Goal: Information Seeking & Learning: Learn about a topic

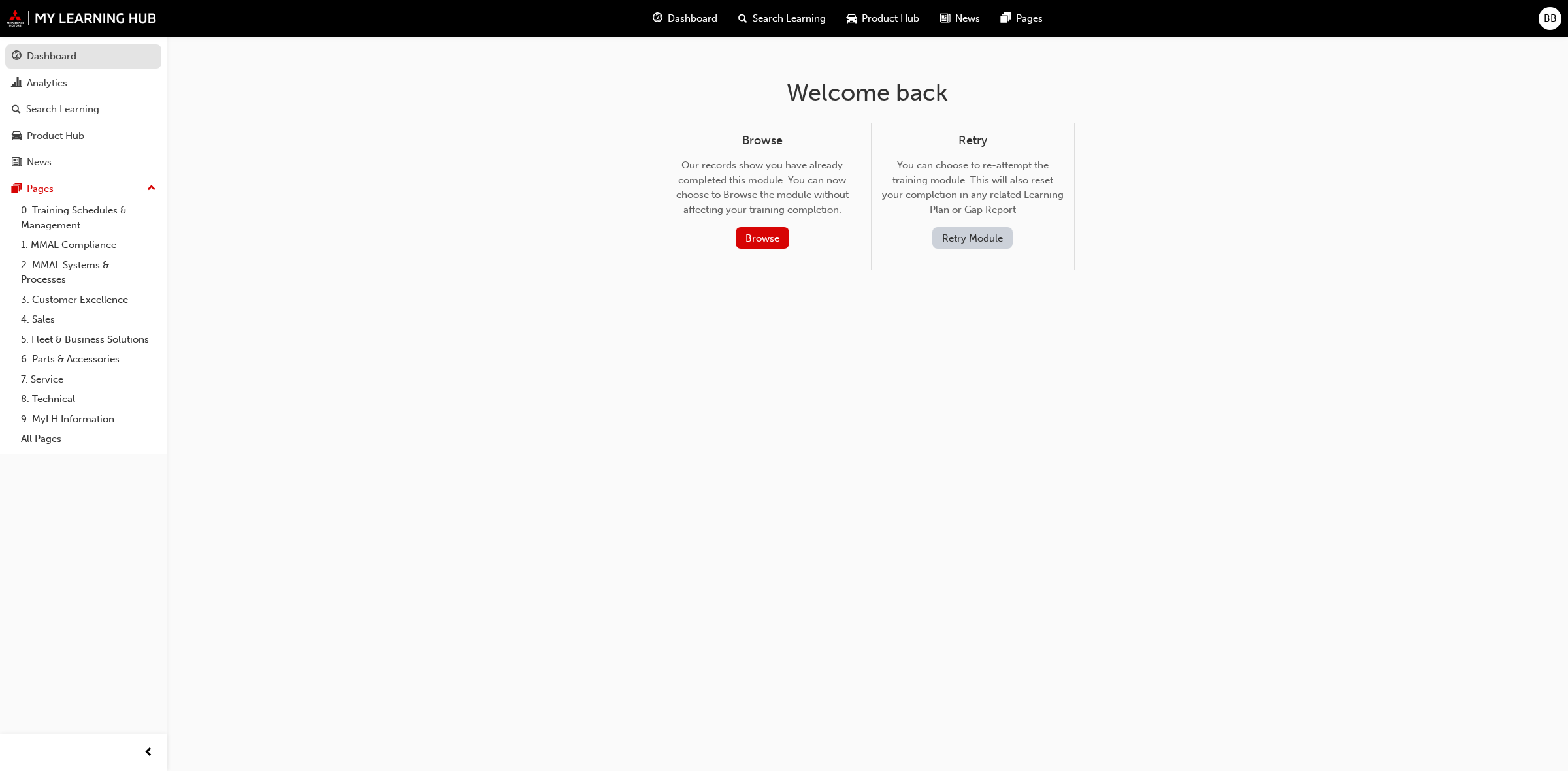
click at [85, 57] on div "Dashboard" at bounding box center [83, 57] width 143 height 17
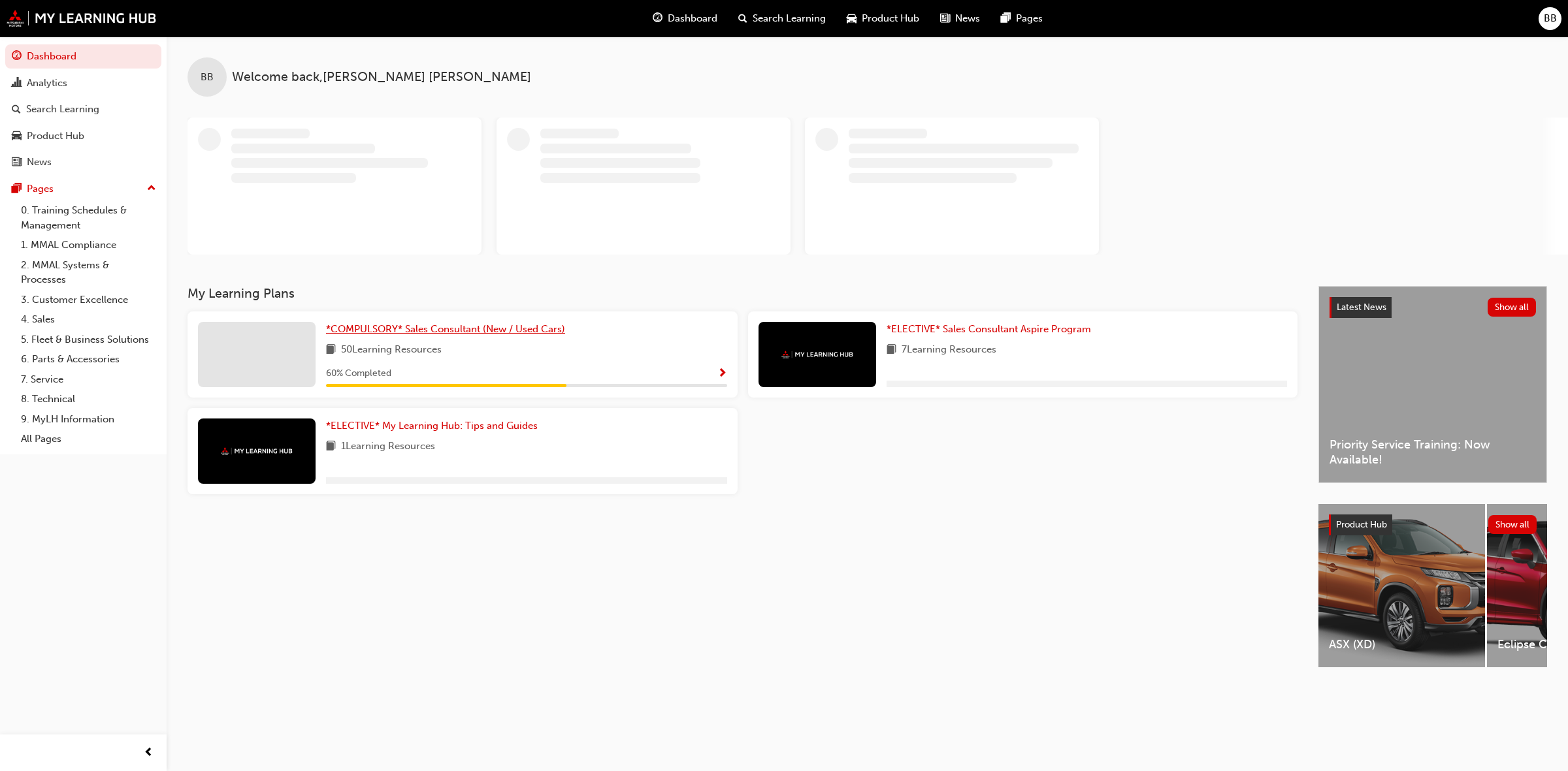
click at [546, 331] on span "*COMPULSORY* Sales Consultant (New / Used Cars)" at bounding box center [445, 329] width 239 height 12
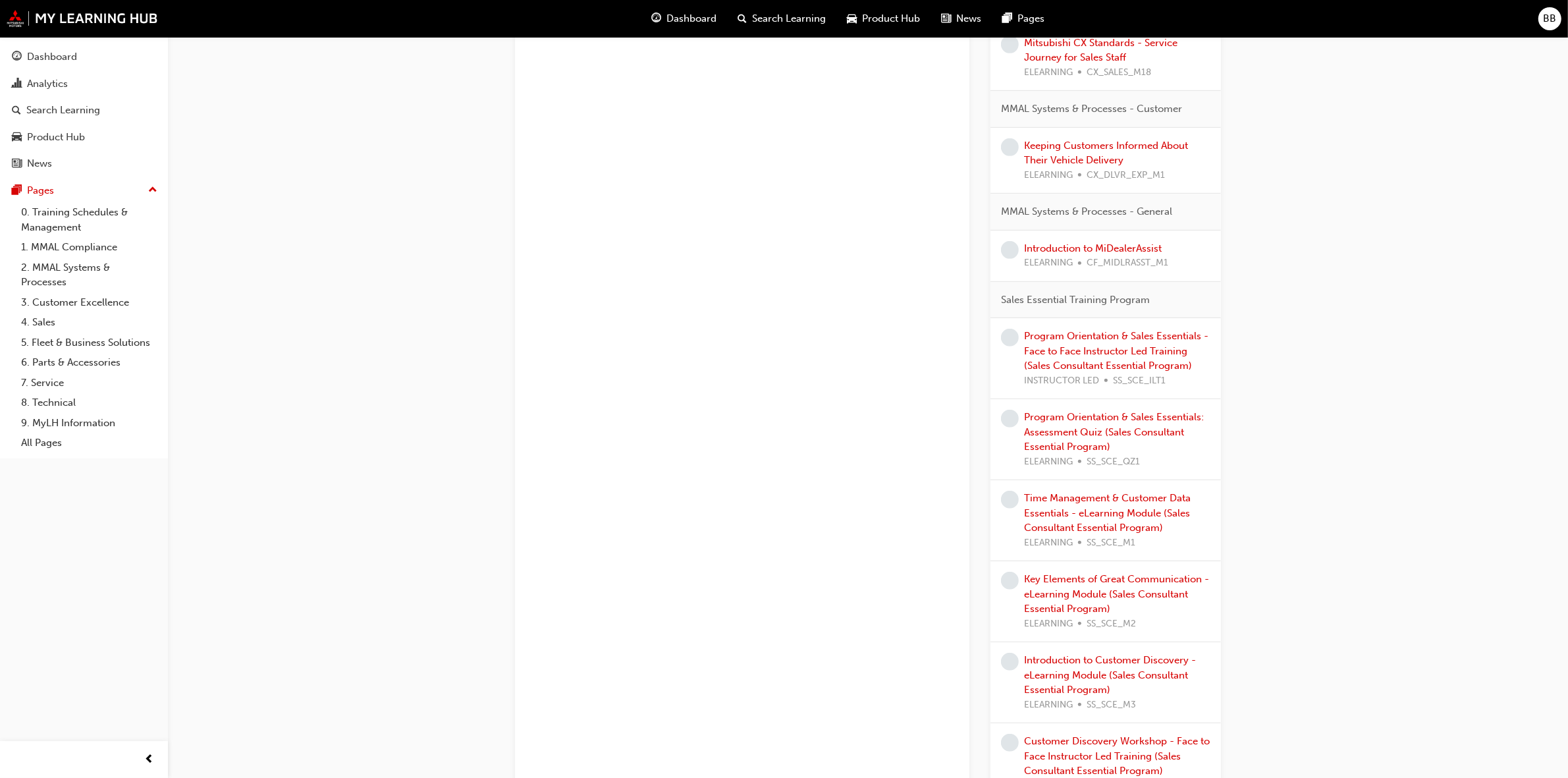
scroll to position [709, 0]
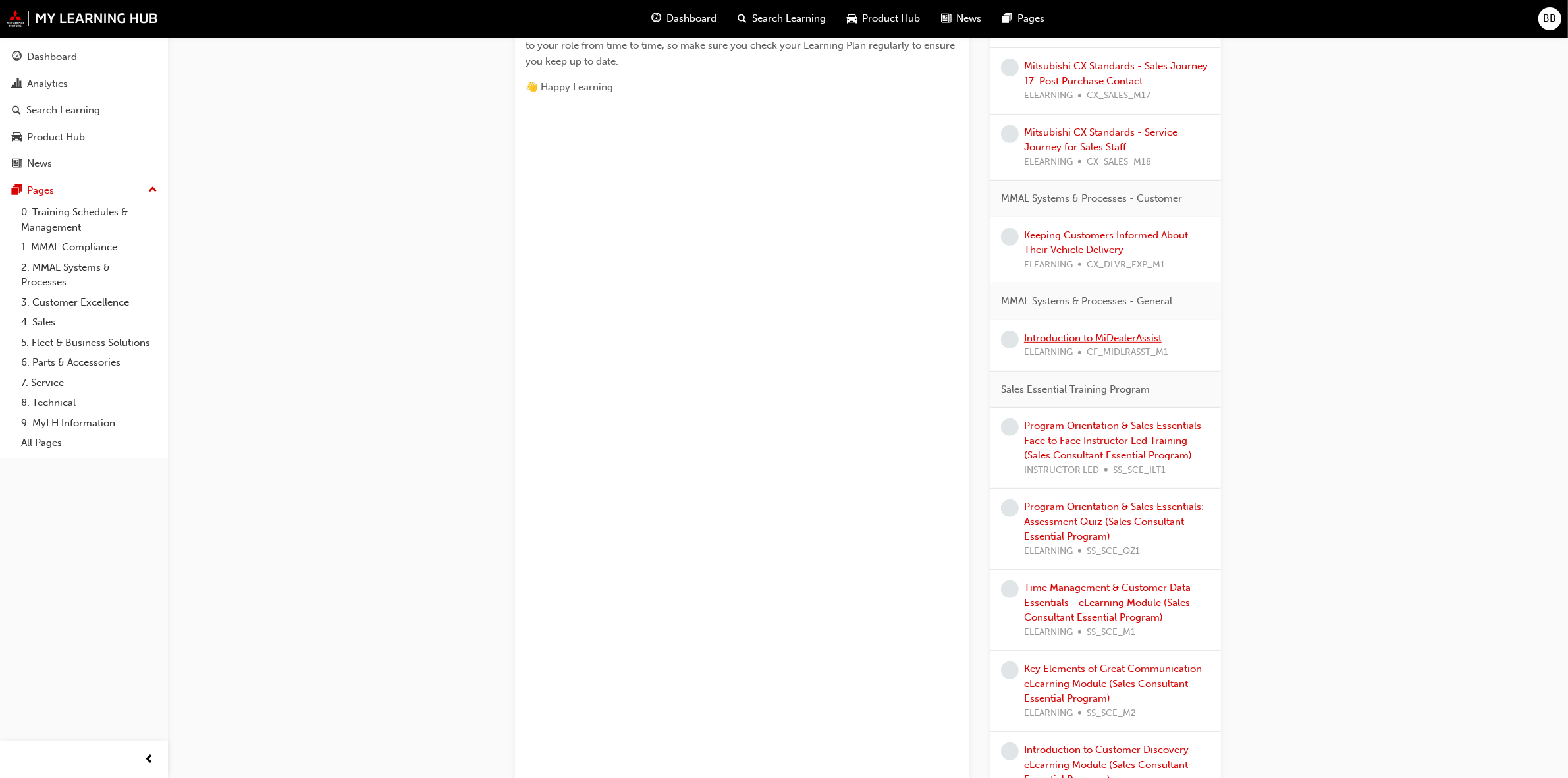
click at [1141, 342] on link "Introduction to MiDealerAssist" at bounding box center [1092, 338] width 138 height 12
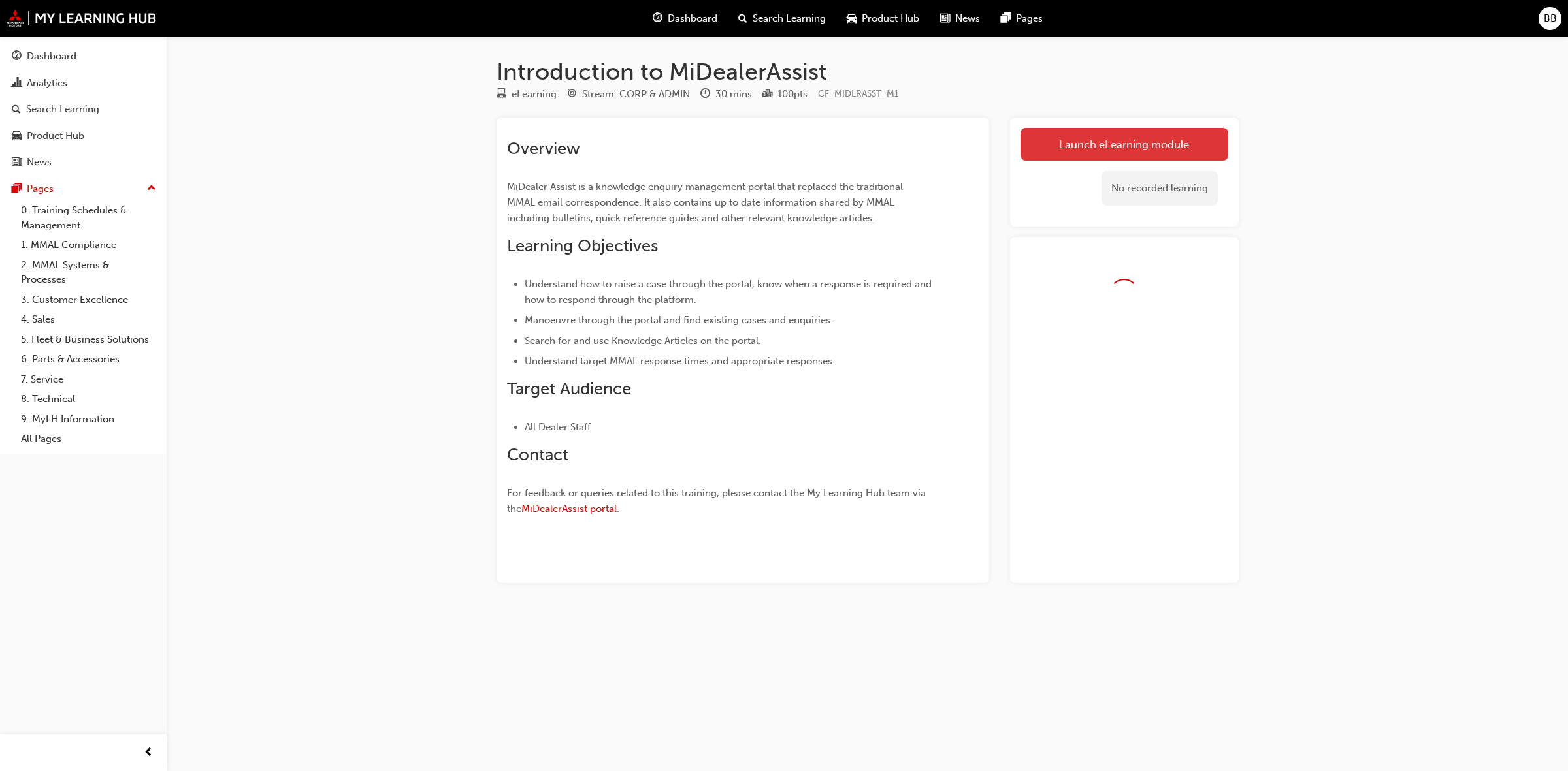
click at [1143, 151] on link "Launch eLearning module" at bounding box center [1124, 144] width 208 height 33
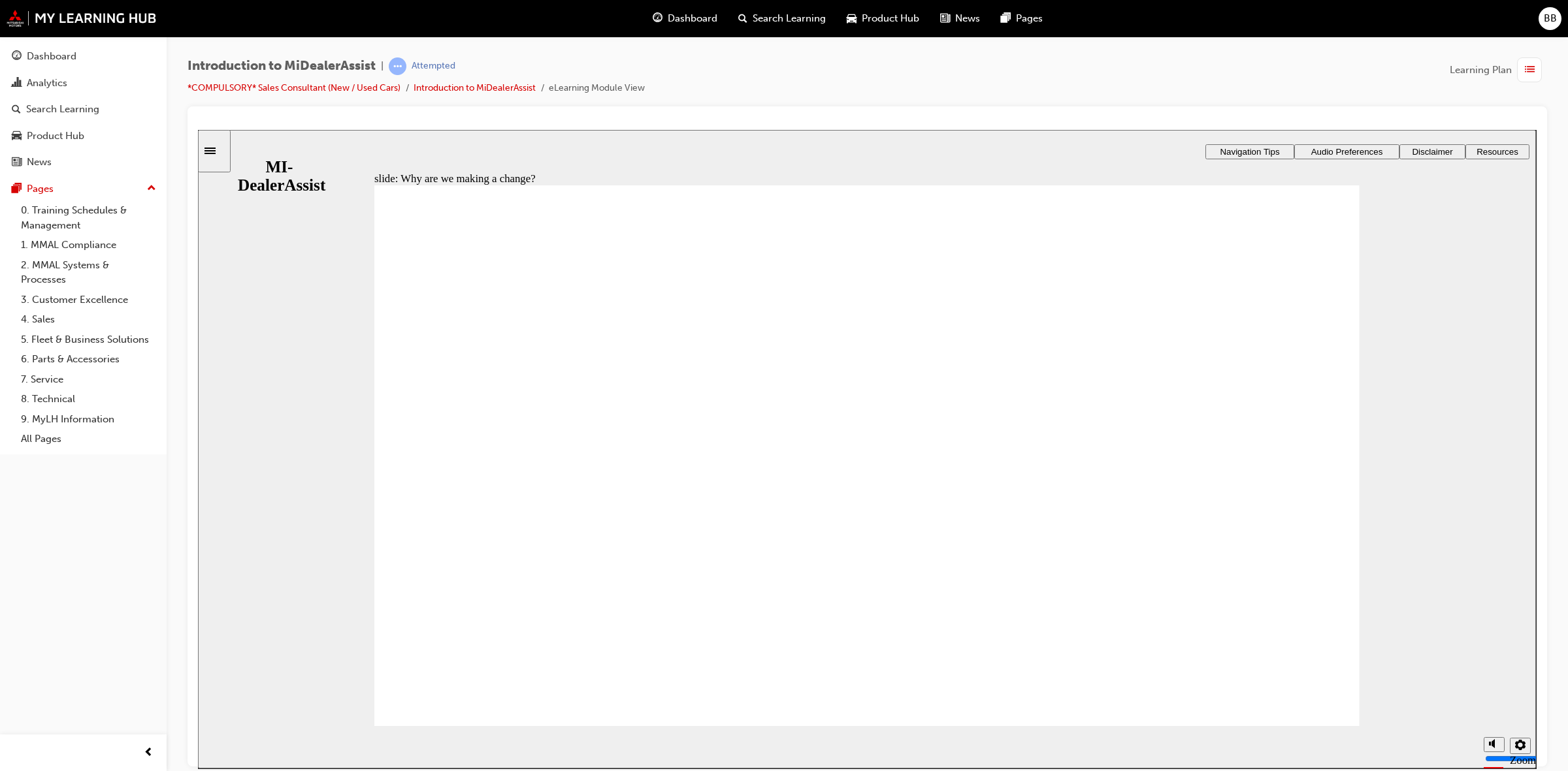
drag, startPoint x: 1043, startPoint y: 362, endPoint x: 1037, endPoint y: 381, distance: 19.9
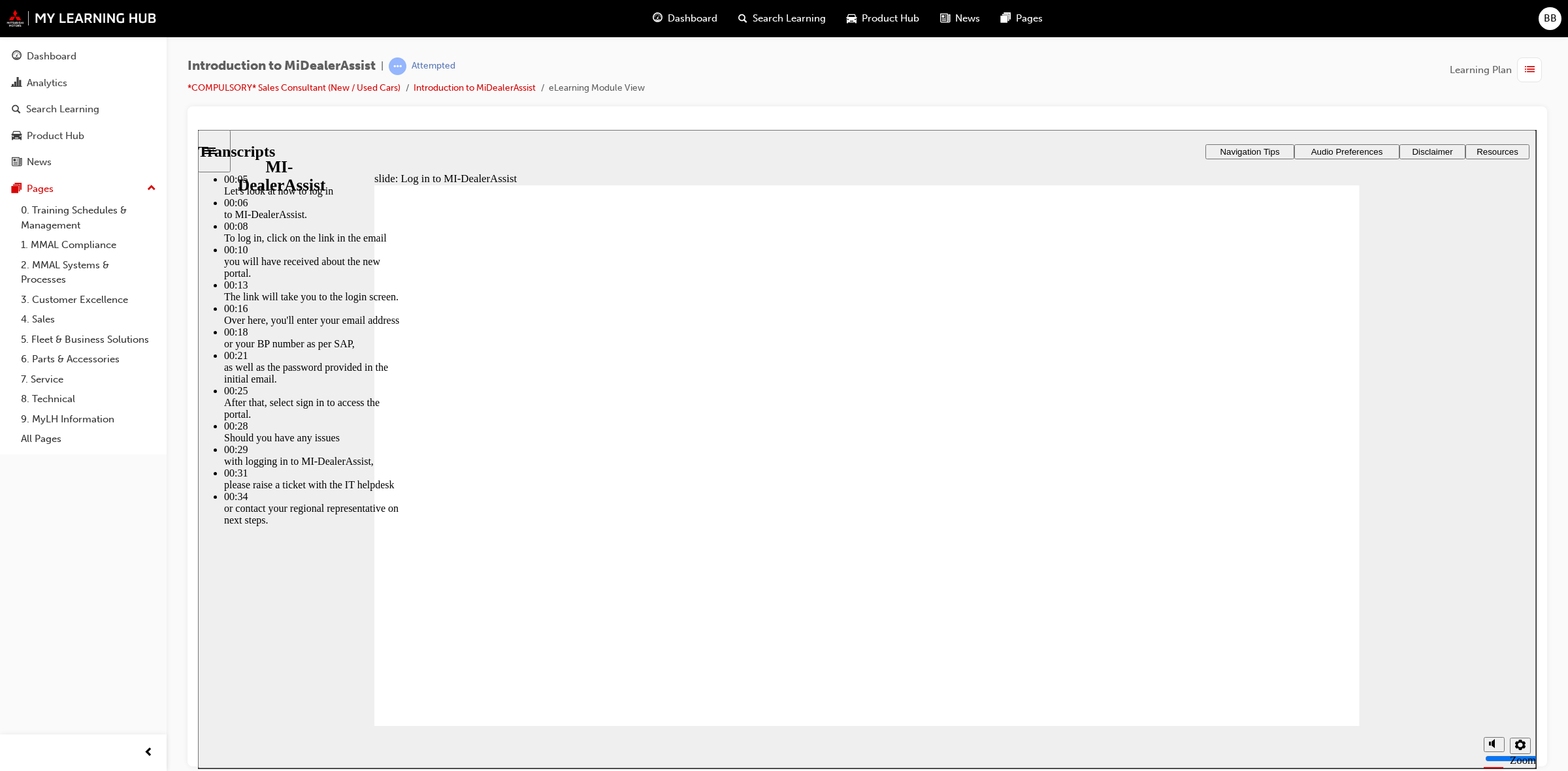
type input "42"
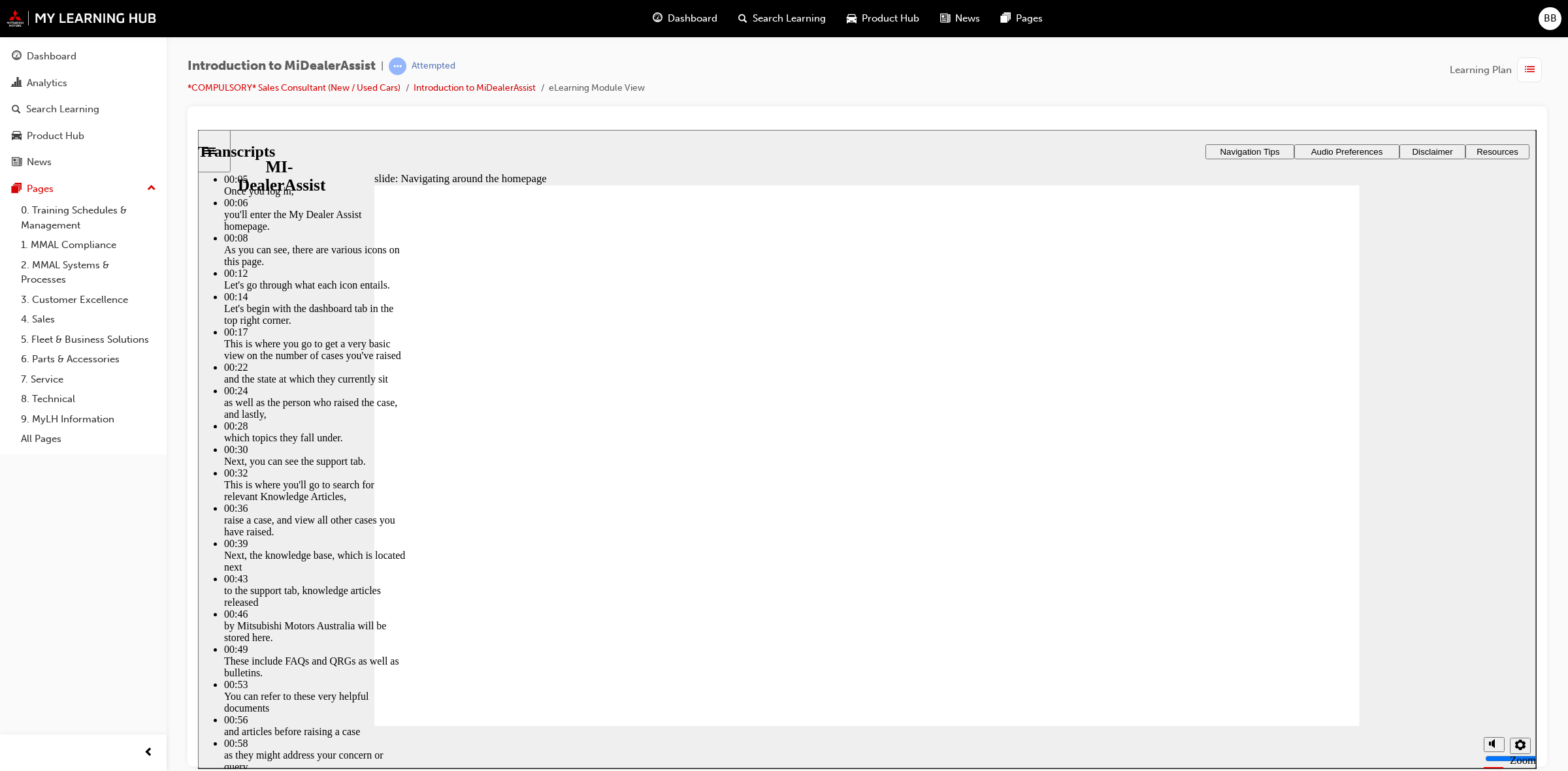
type input "144"
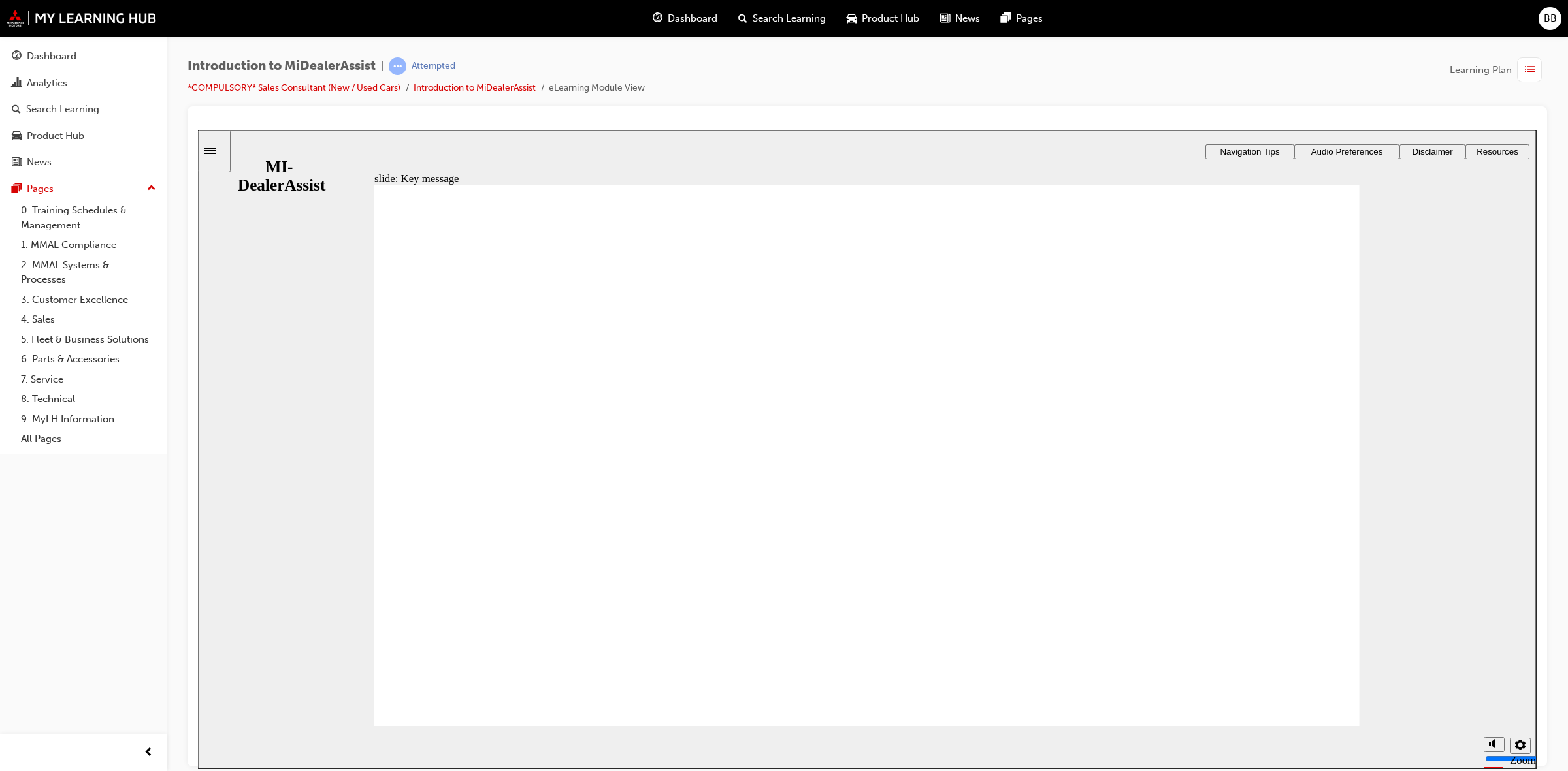
radio input "false"
drag, startPoint x: 714, startPoint y: 485, endPoint x: 719, endPoint y: 530, distance: 45.3
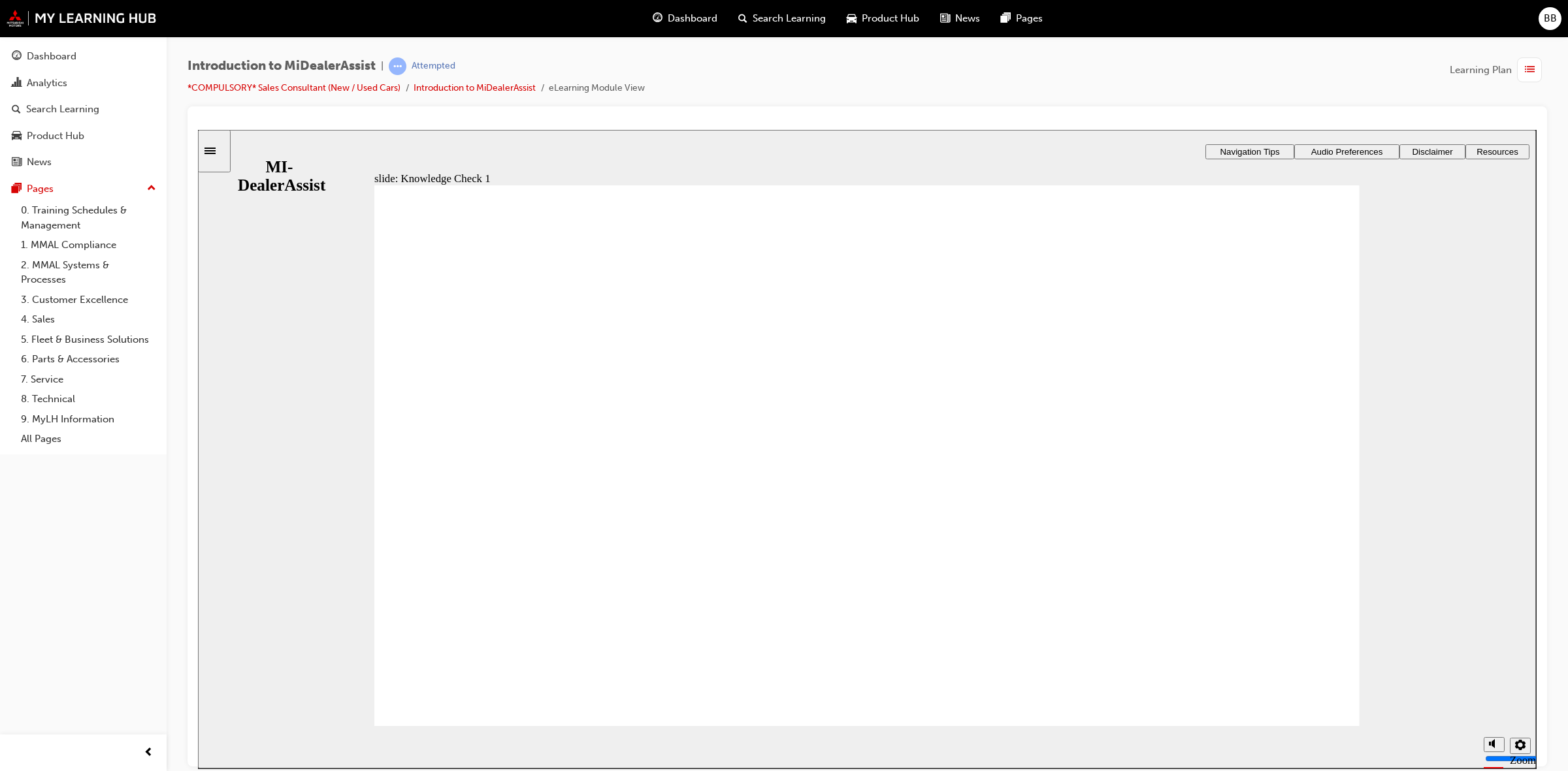
radio input "false"
radio input "true"
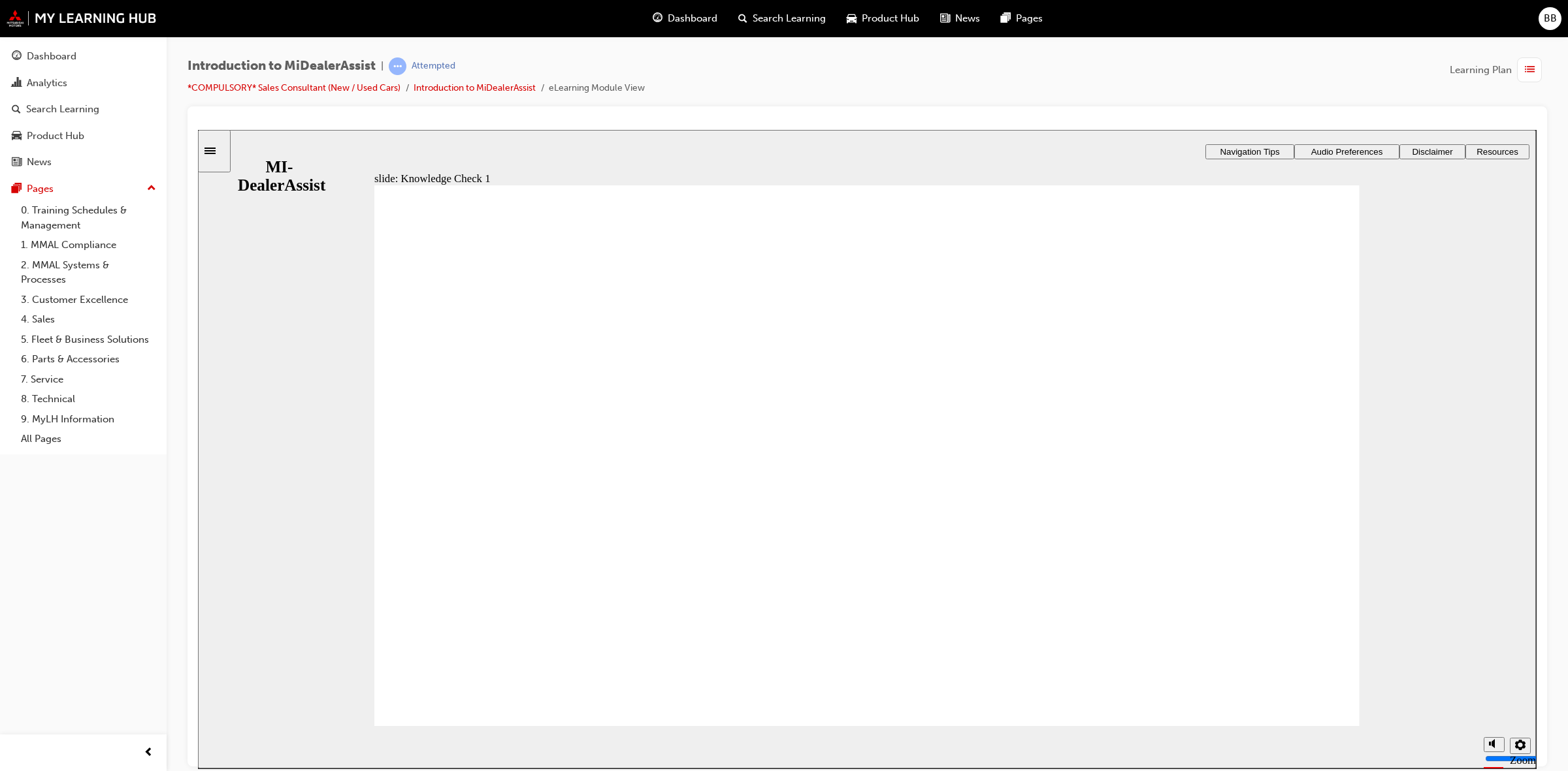
radio input "true"
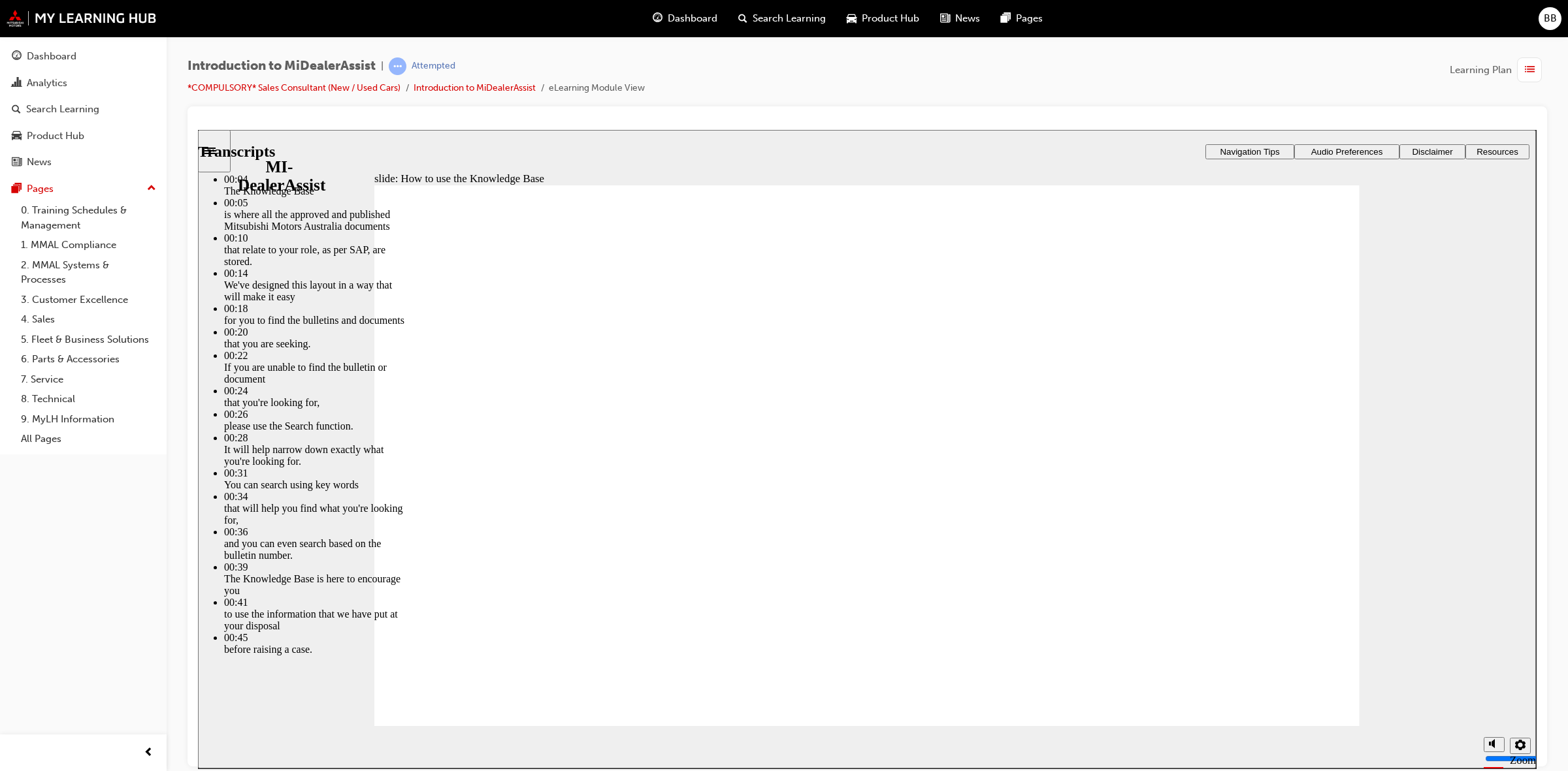
type input "51"
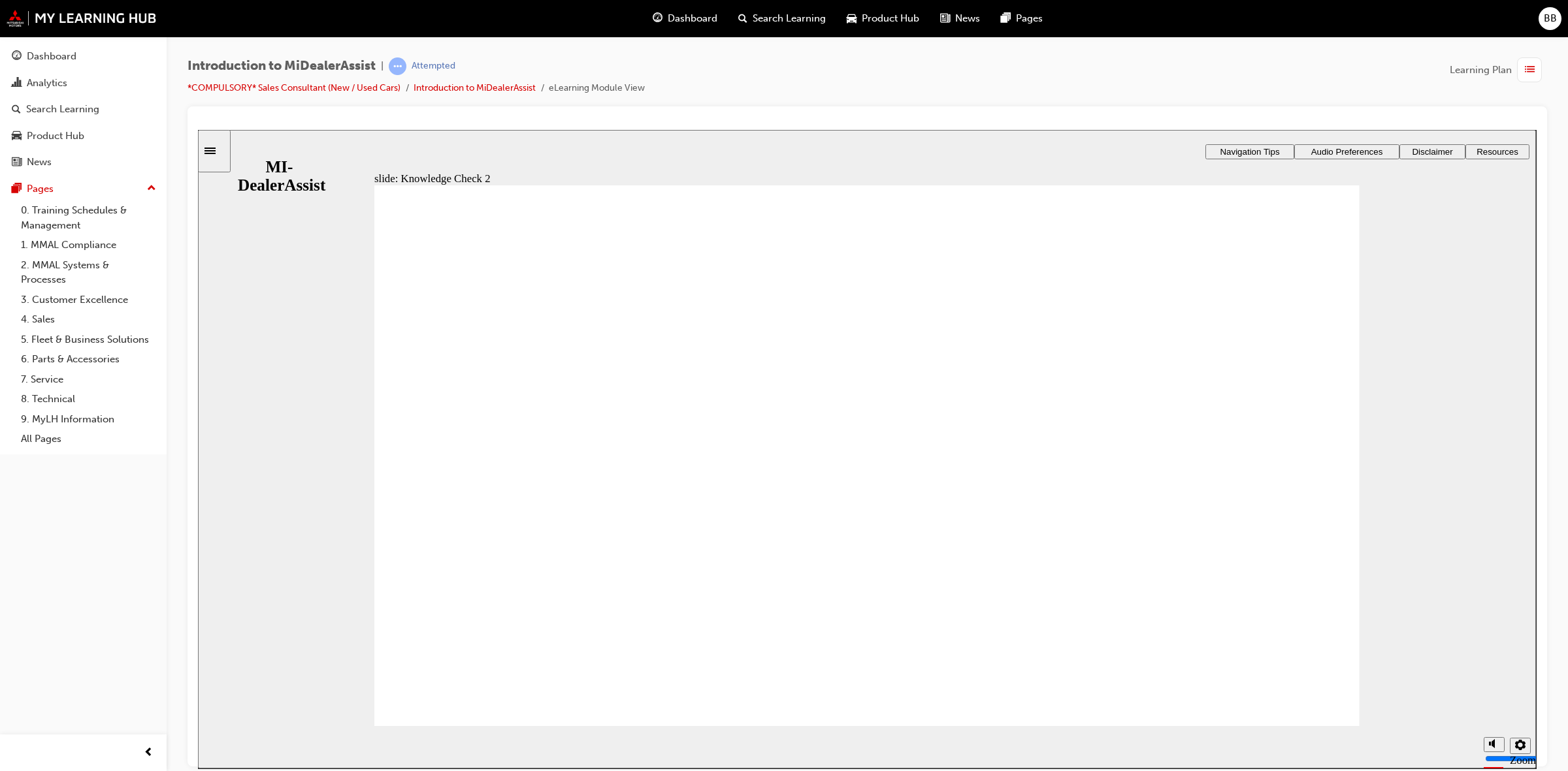
radio input "false"
radio input "true"
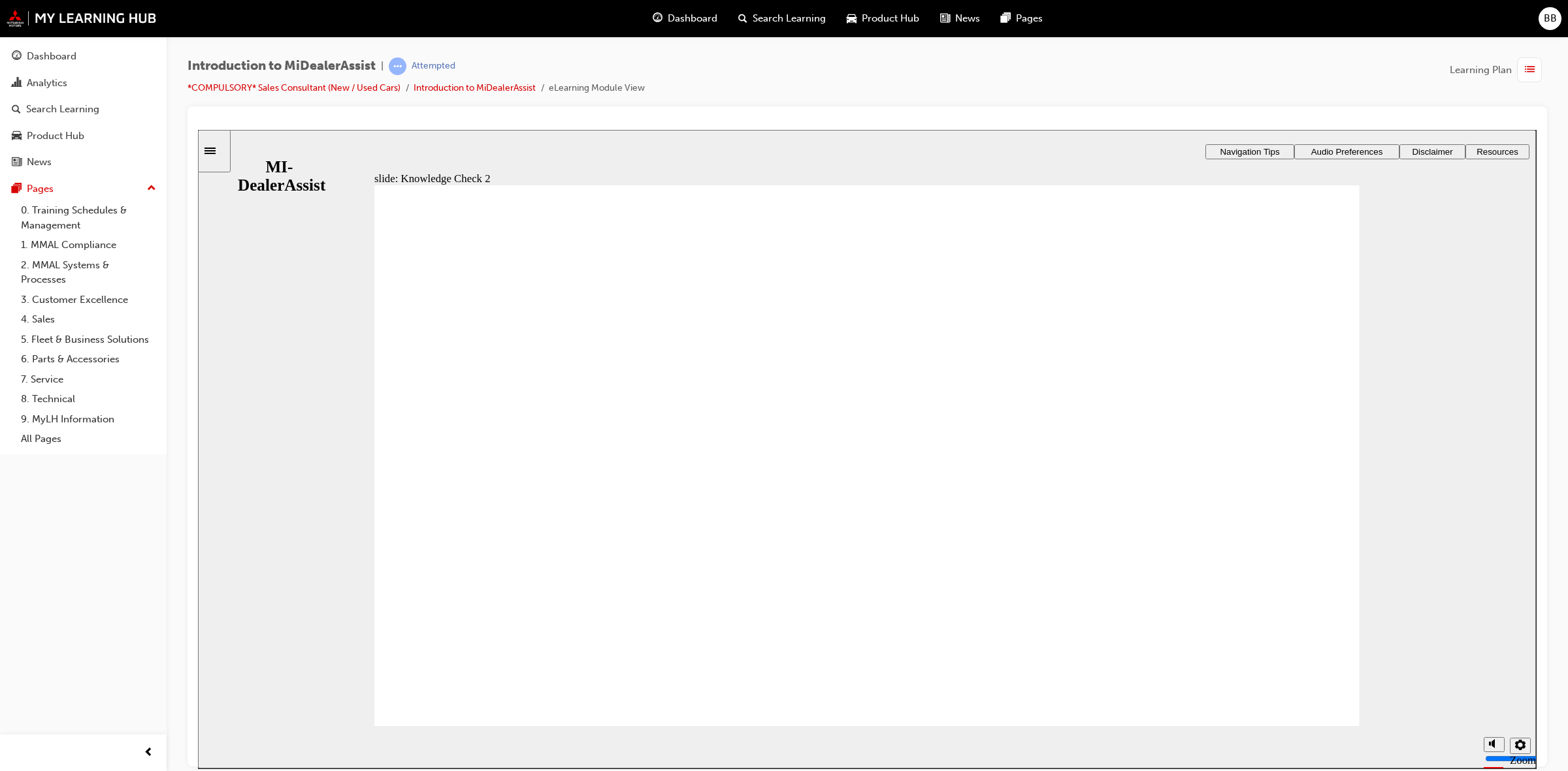
drag, startPoint x: 947, startPoint y: 611, endPoint x: 940, endPoint y: 611, distance: 7.0
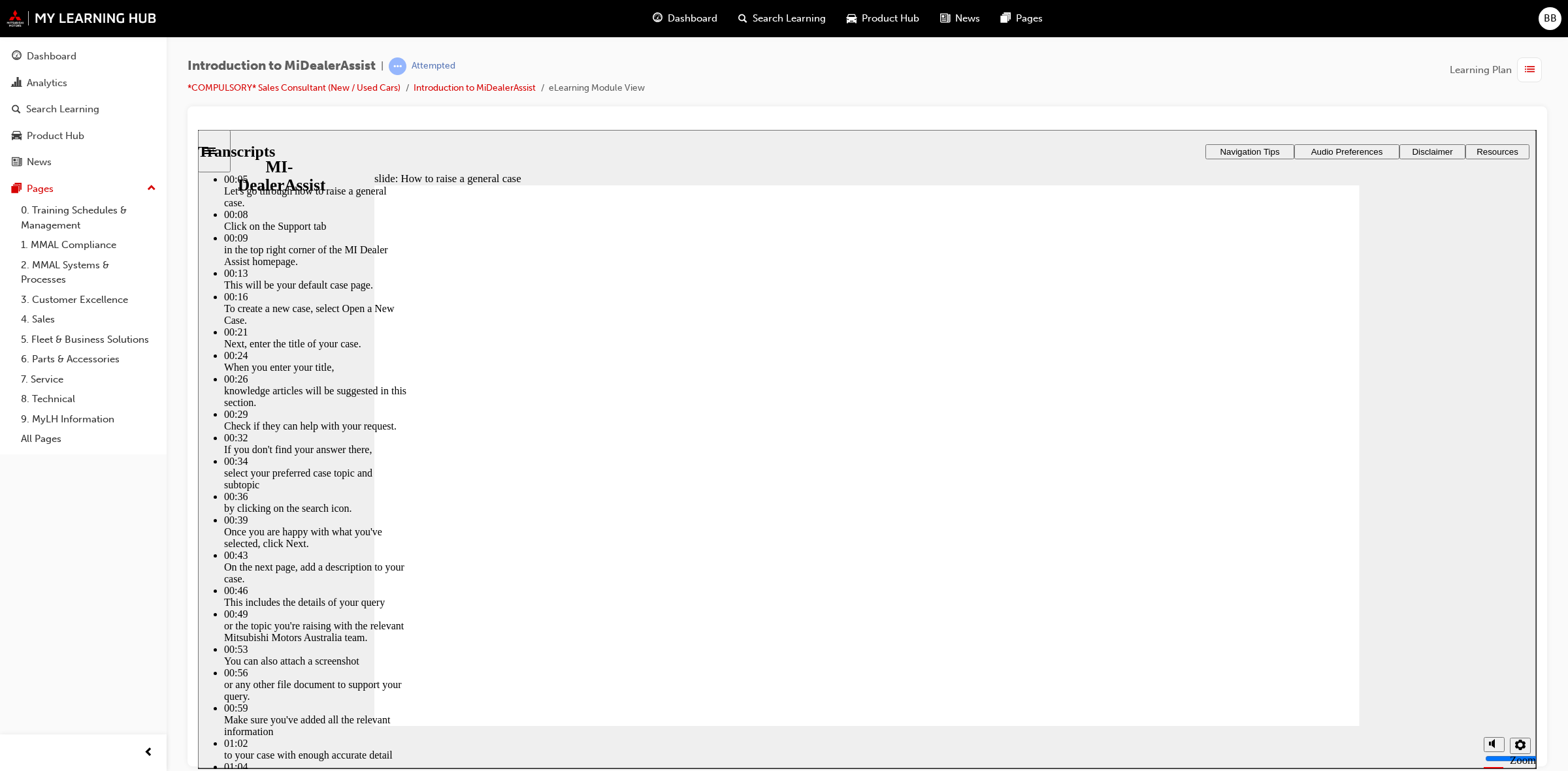
type input "85"
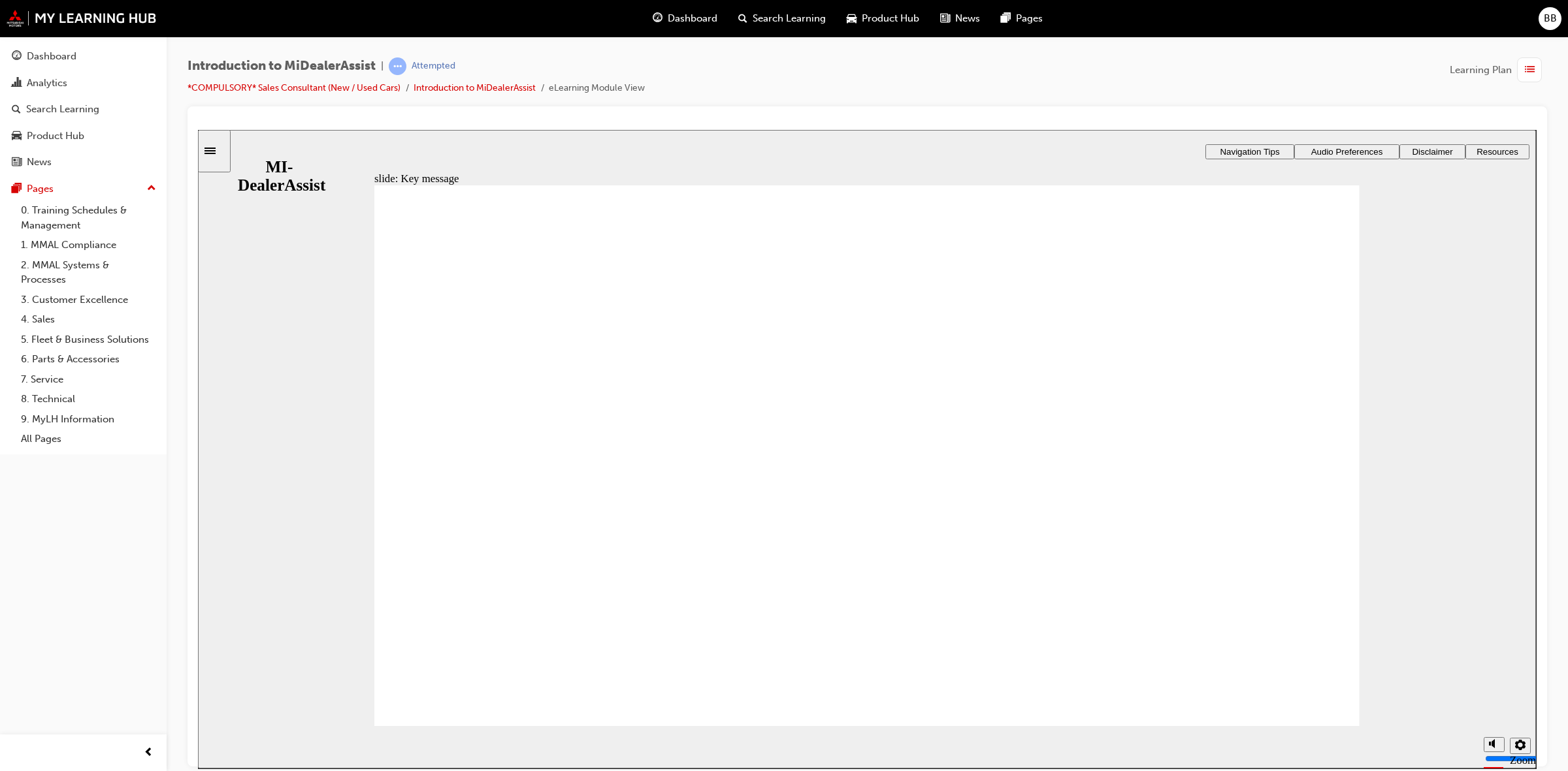
checkbox input "true"
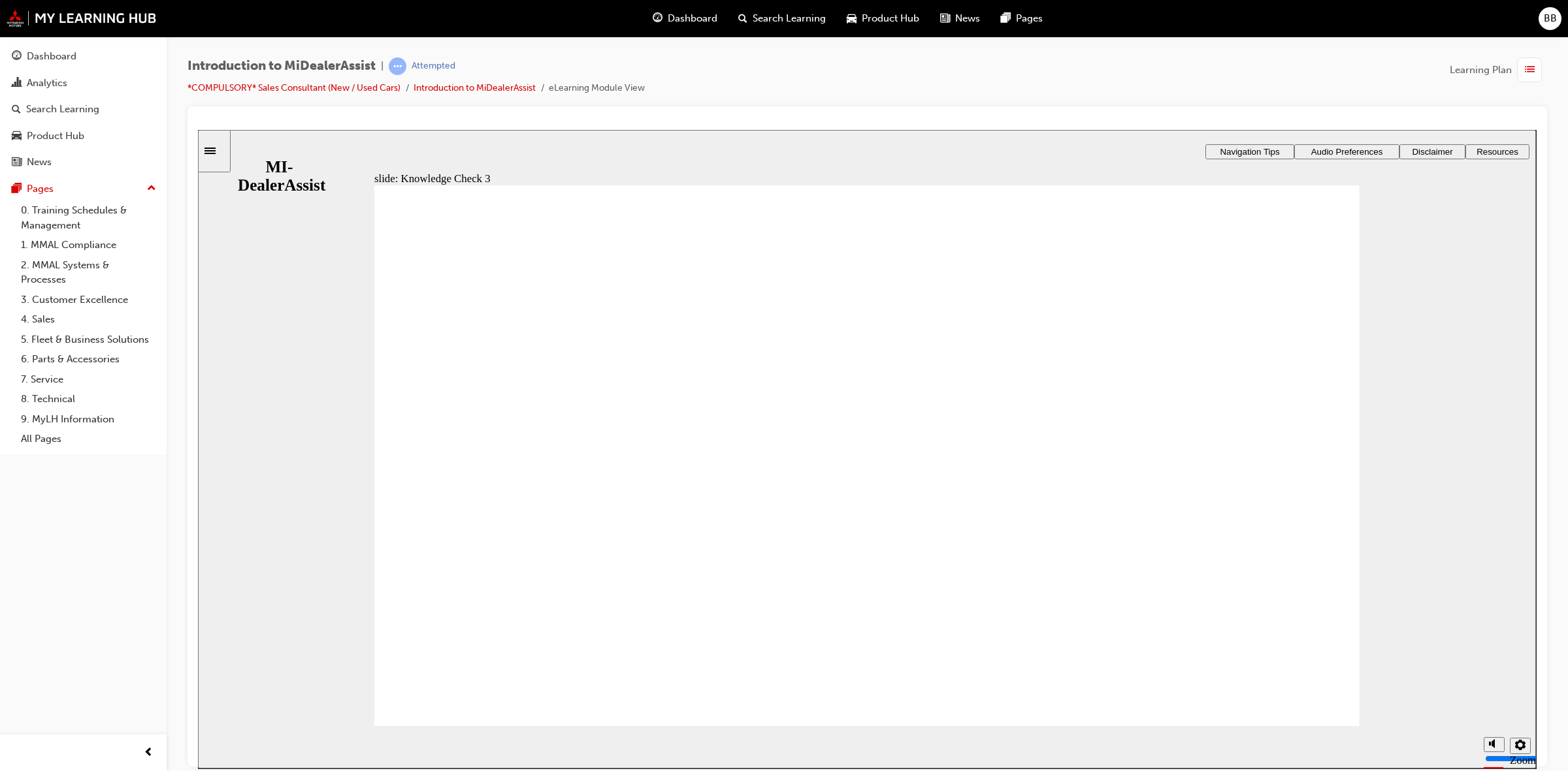
checkbox input "true"
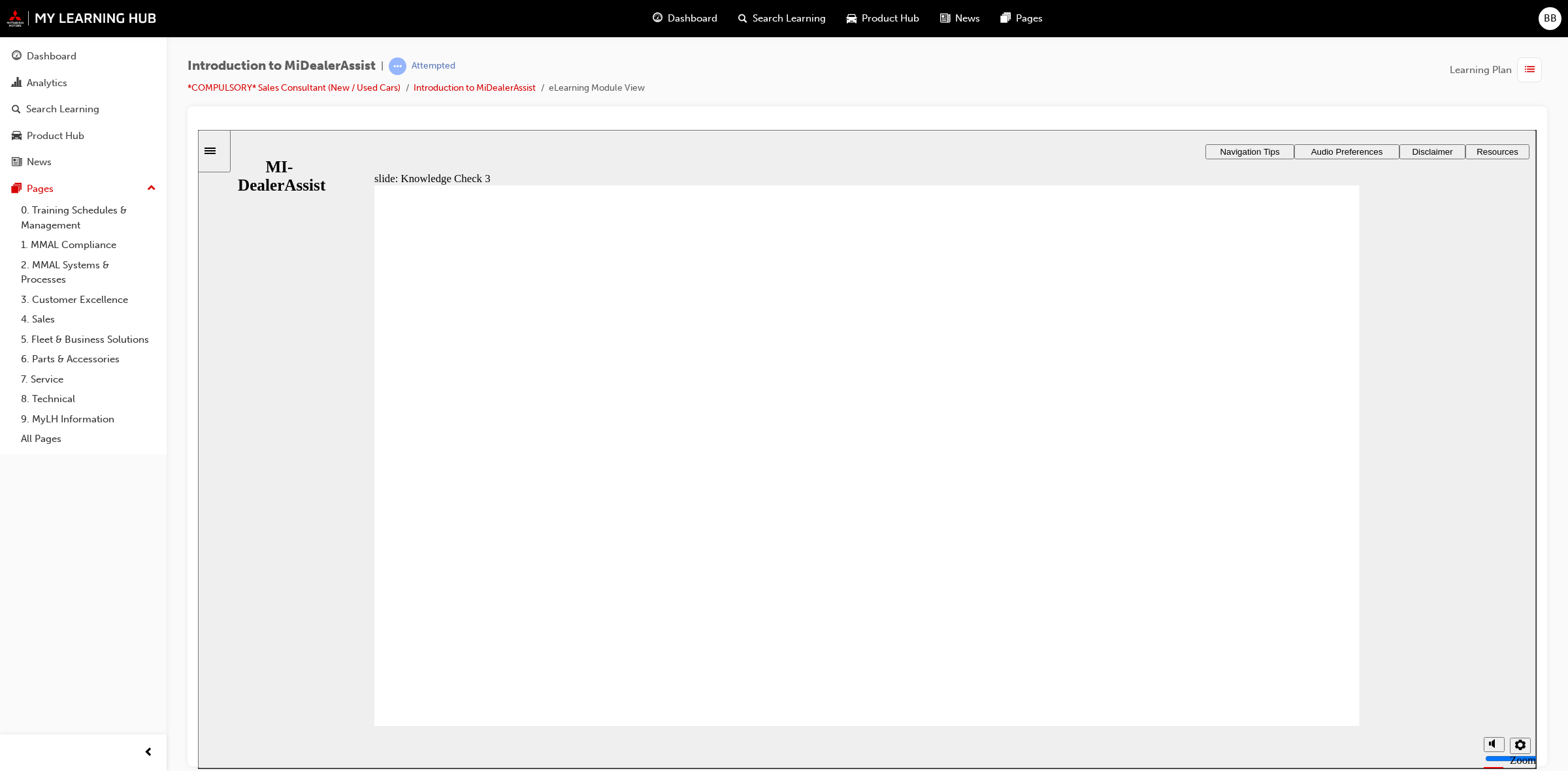
checkbox input "true"
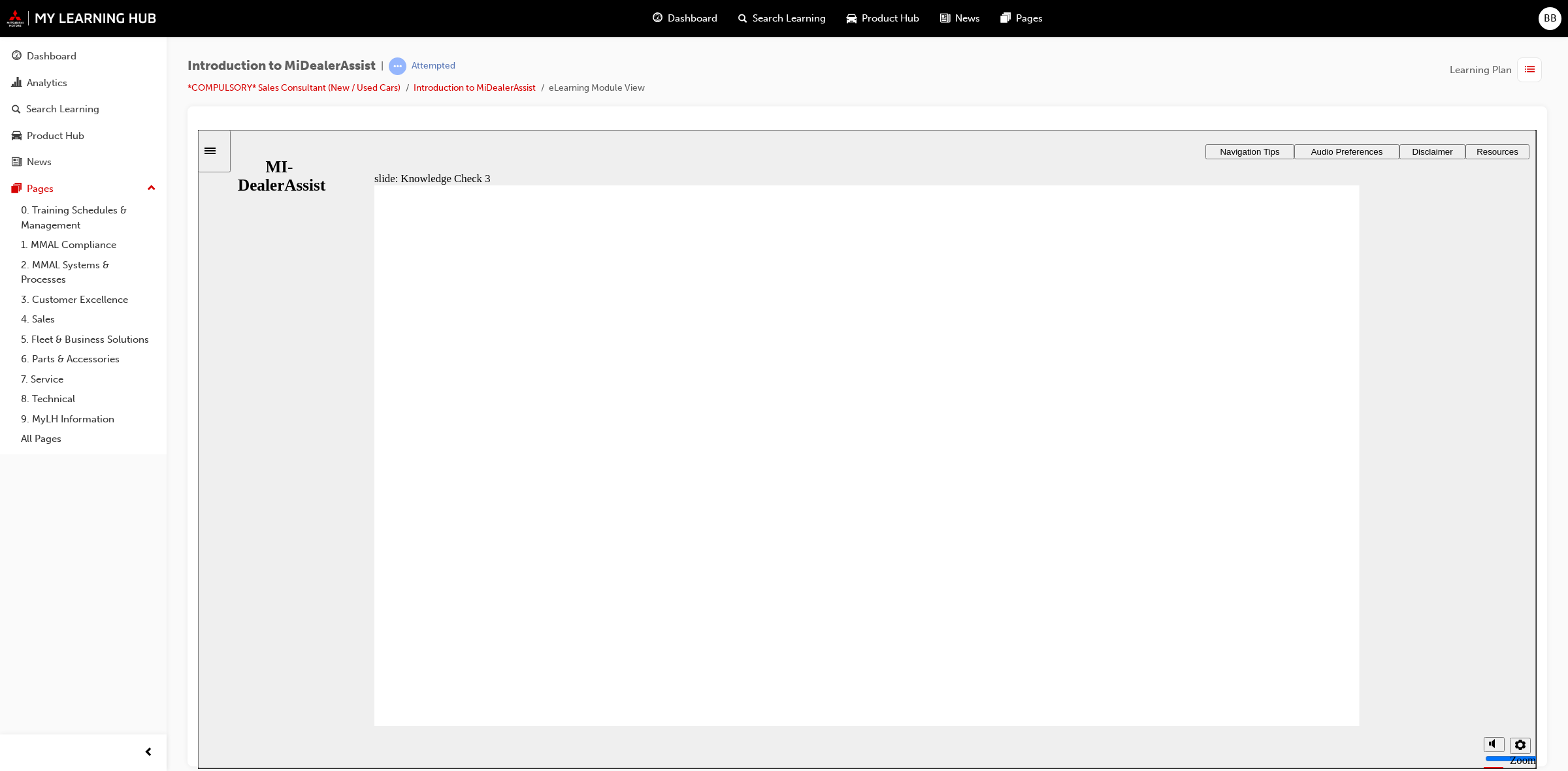
checkbox input "false"
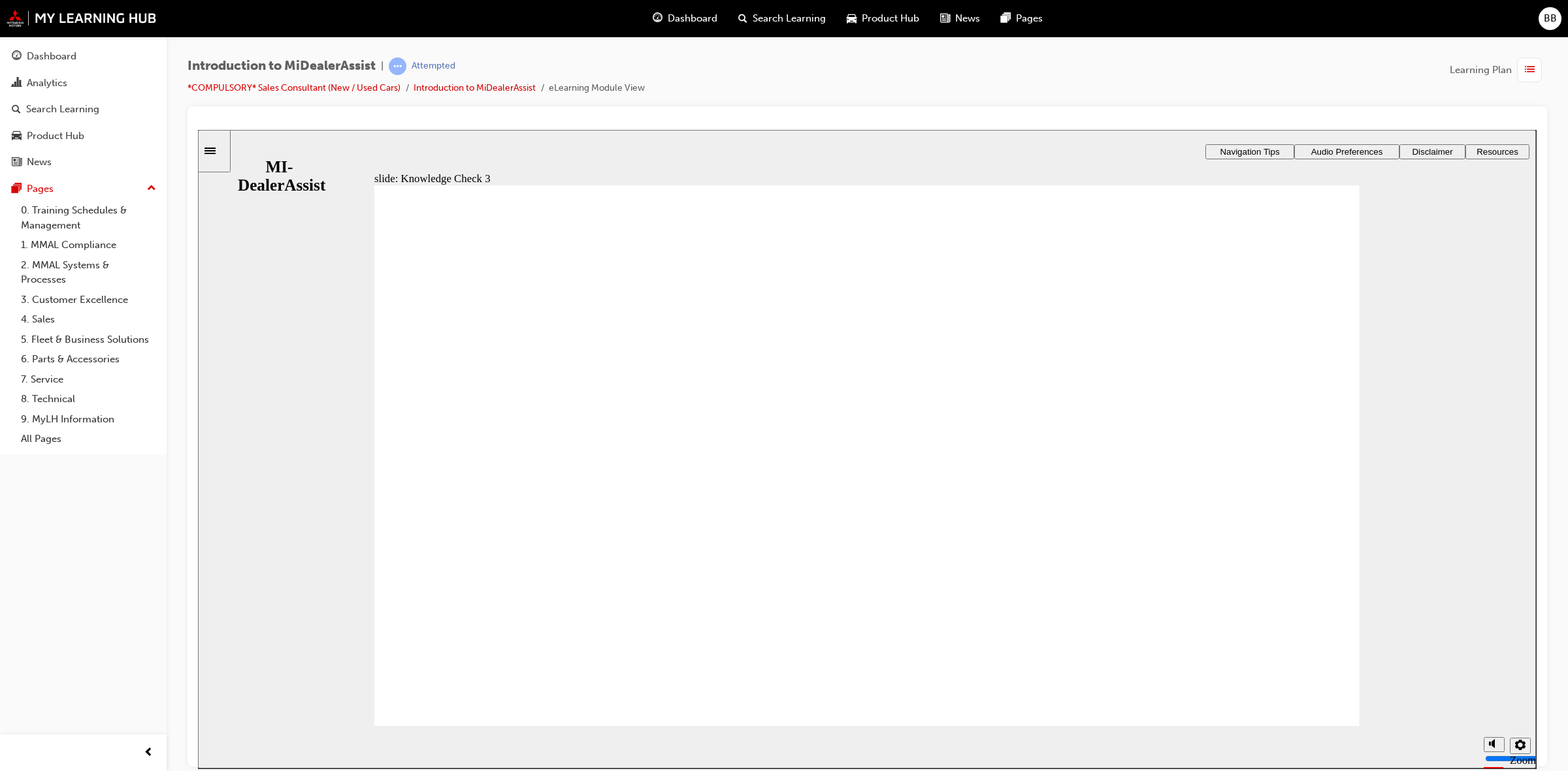
checkbox input "false"
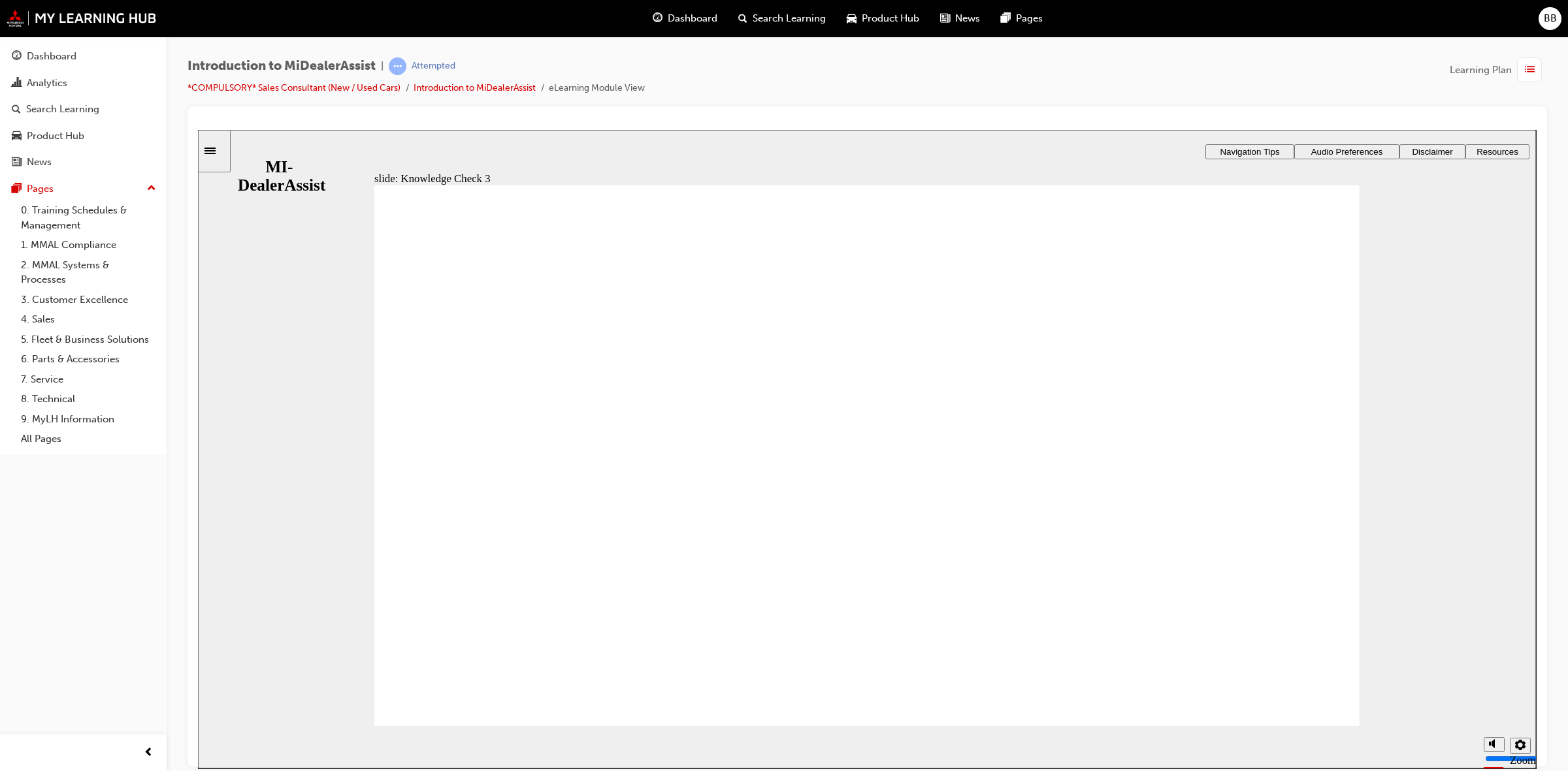
checkbox input "true"
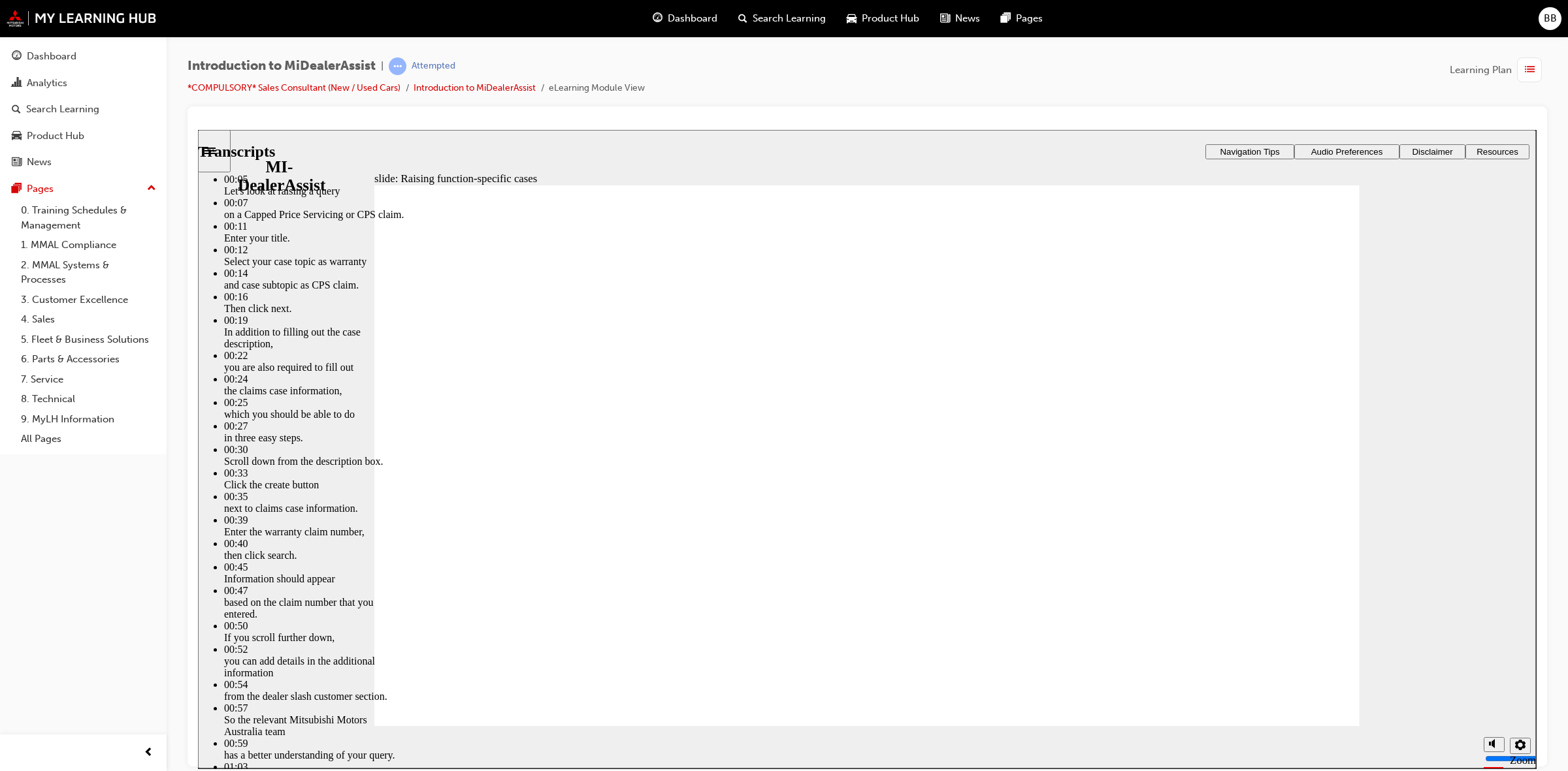
type input "1"
drag, startPoint x: 1314, startPoint y: 260, endPoint x: 1316, endPoint y: 270, distance: 10.2
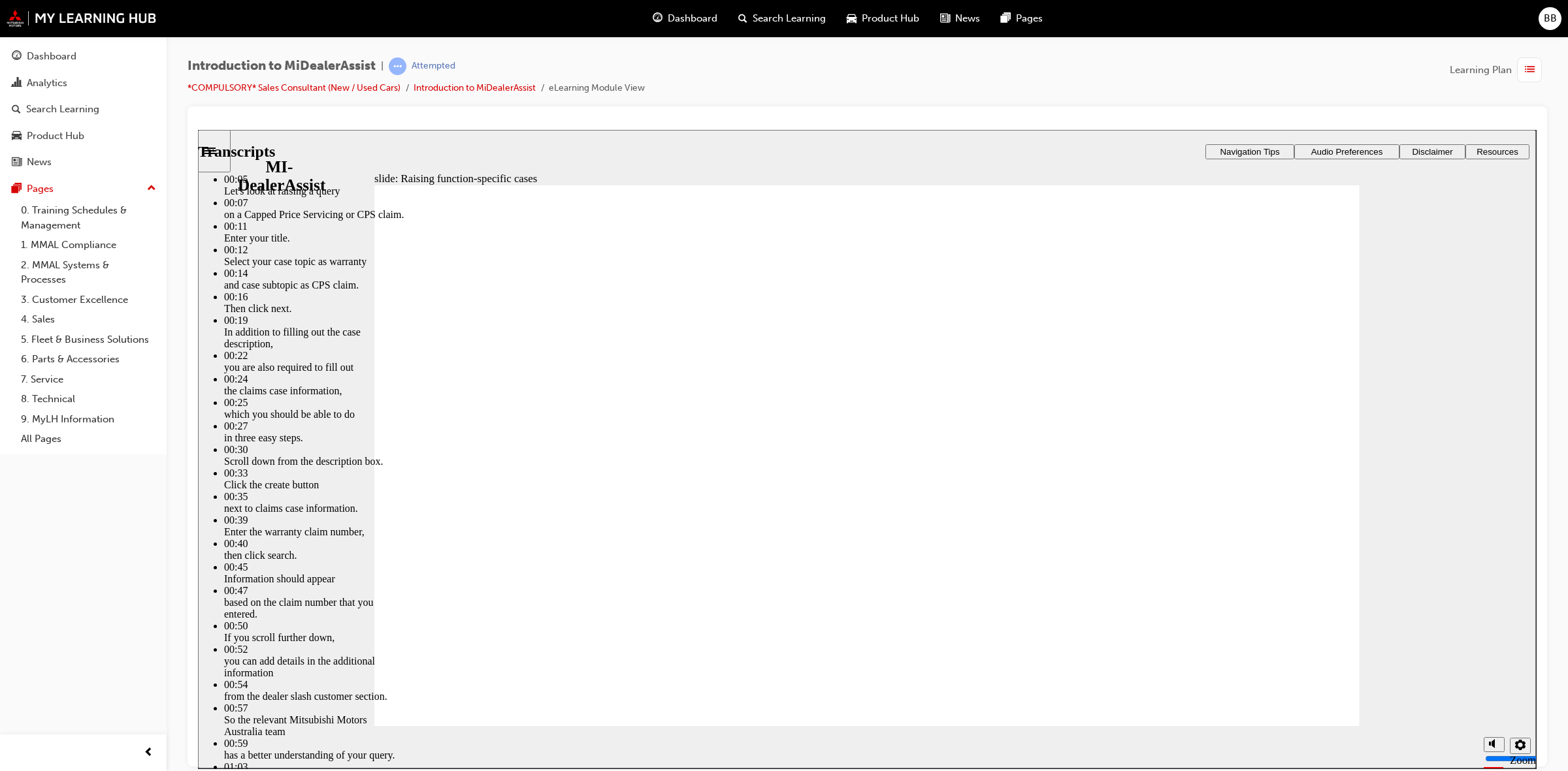
type input "0"
type input "1"
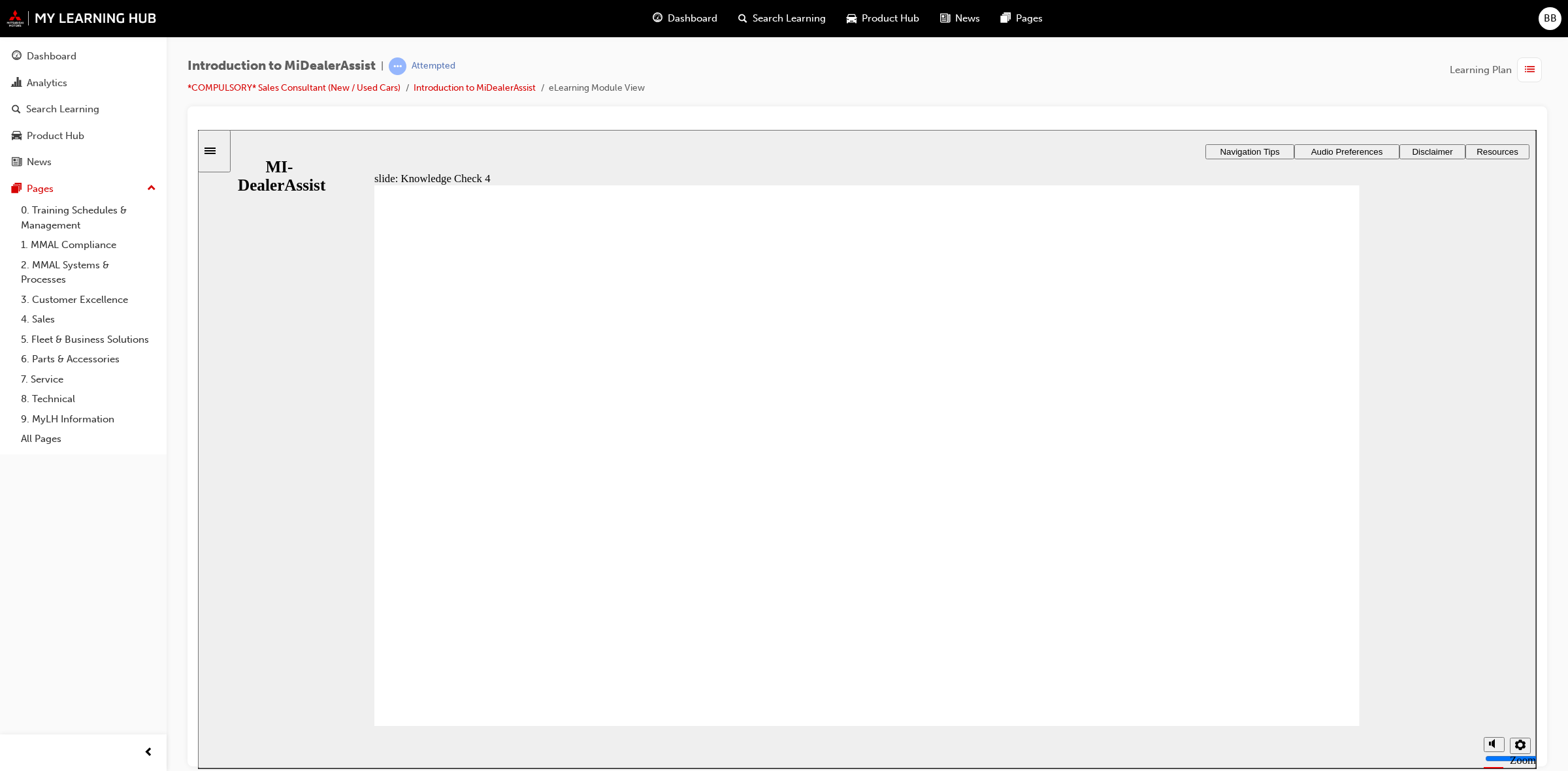
radio input "false"
radio input "true"
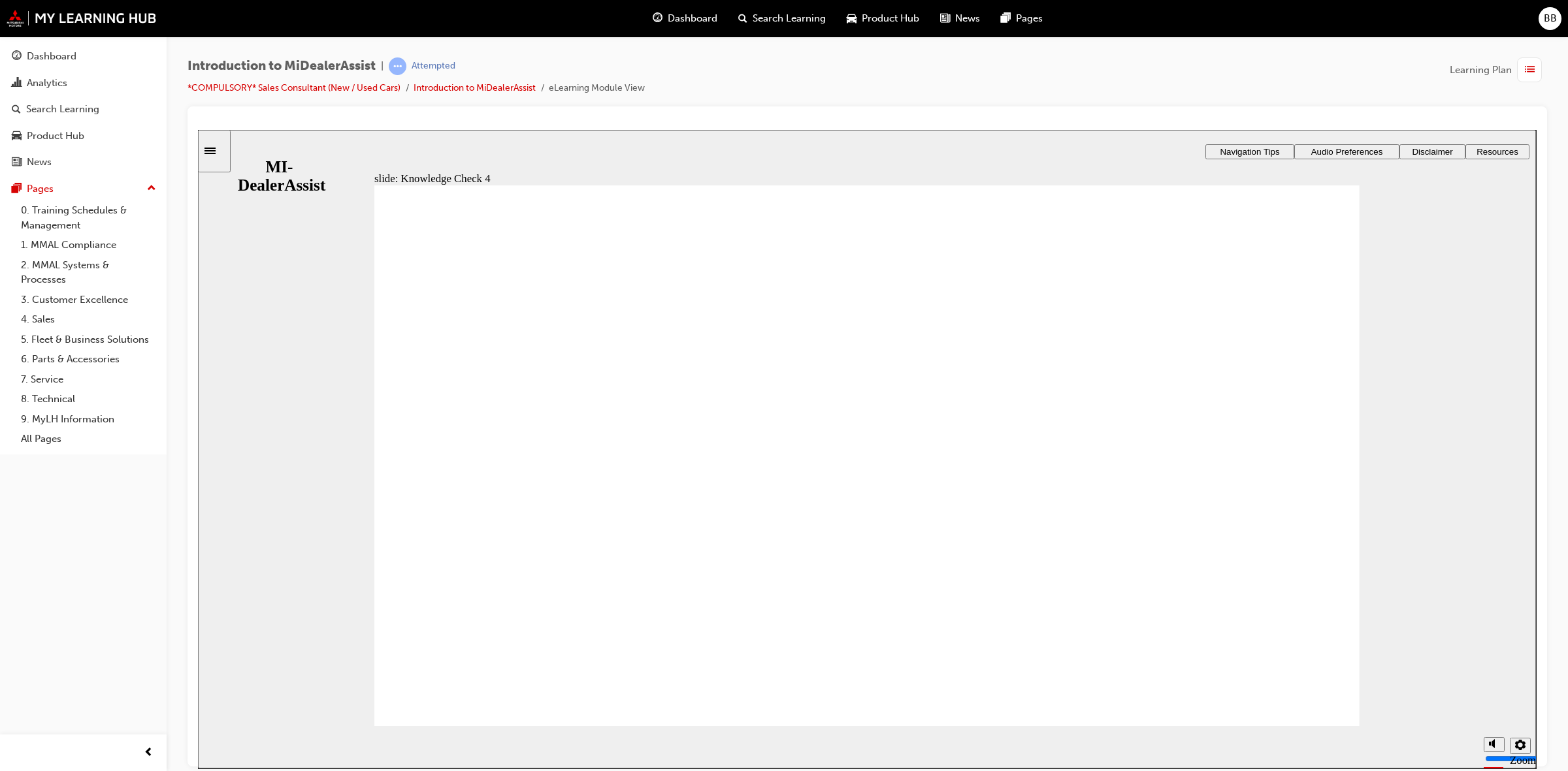
drag, startPoint x: 841, startPoint y: 605, endPoint x: 1207, endPoint y: 668, distance: 371.4
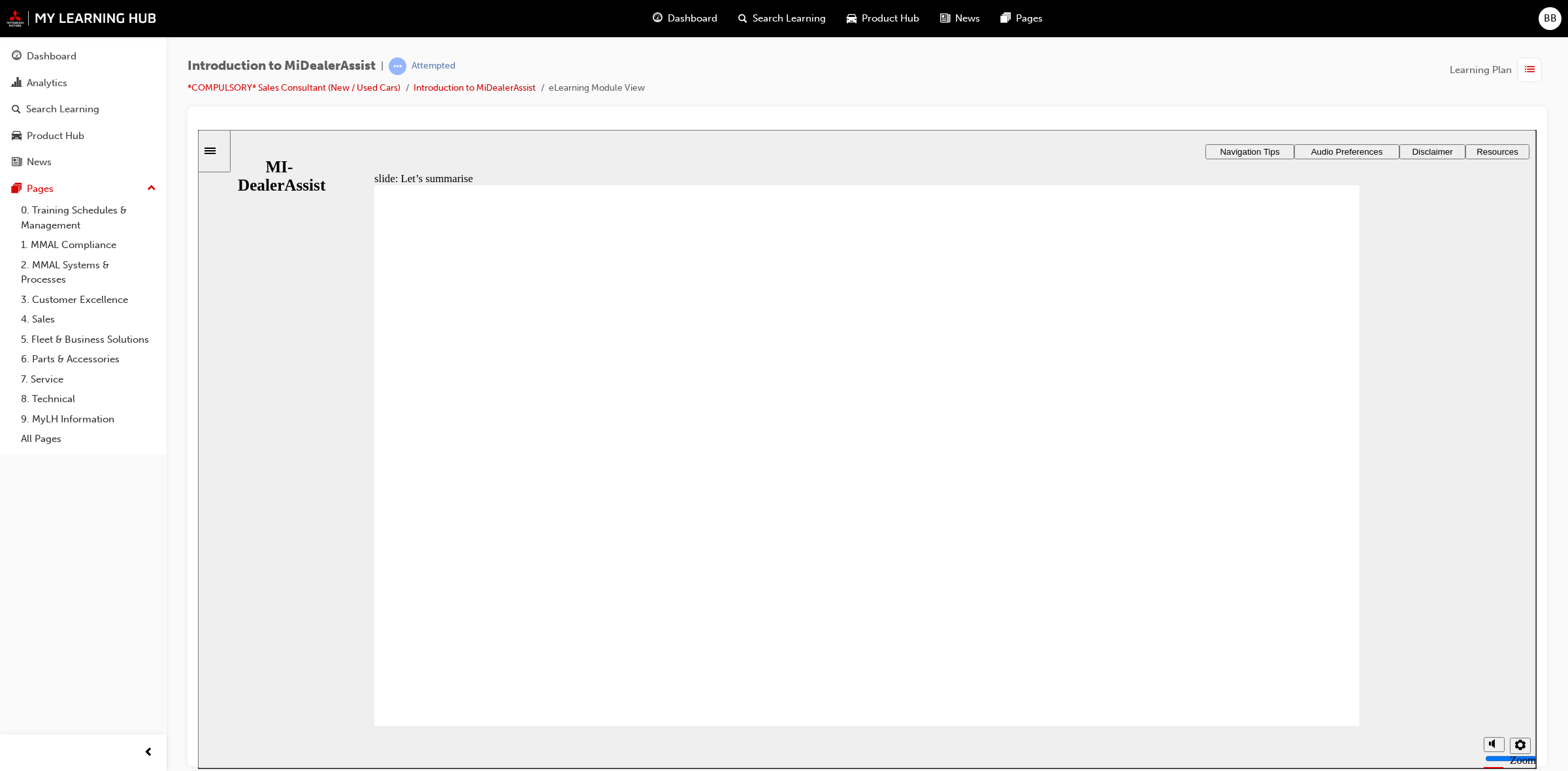
drag, startPoint x: 423, startPoint y: 418, endPoint x: 426, endPoint y: 428, distance: 10.4
drag, startPoint x: 429, startPoint y: 440, endPoint x: 432, endPoint y: 456, distance: 16.3
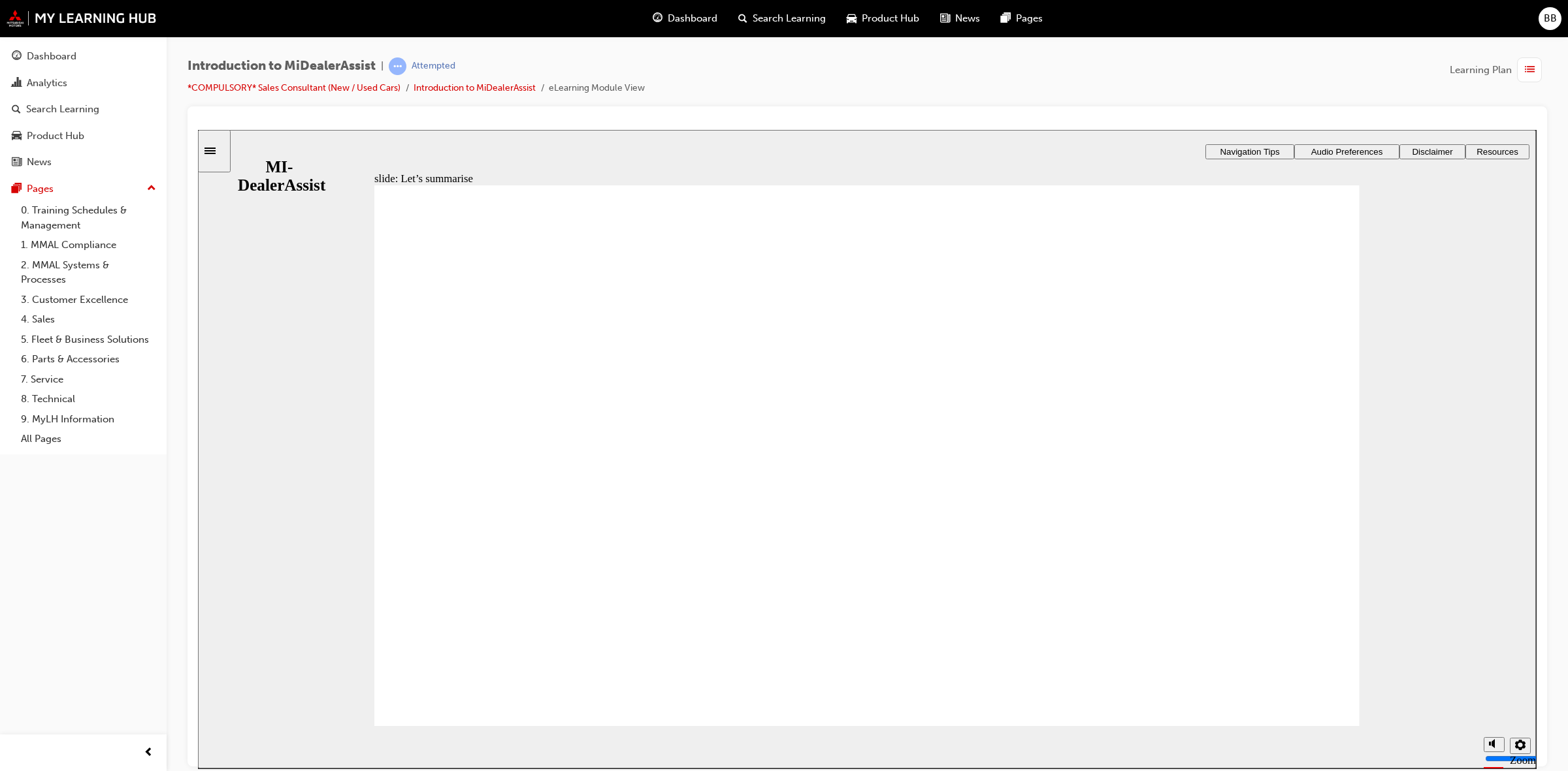
click at [429, 444] on div "Rectangle 1 Rectangle 3 Let’s summarise Over the course of this module, we have…" at bounding box center [867, 462] width 985 height 553
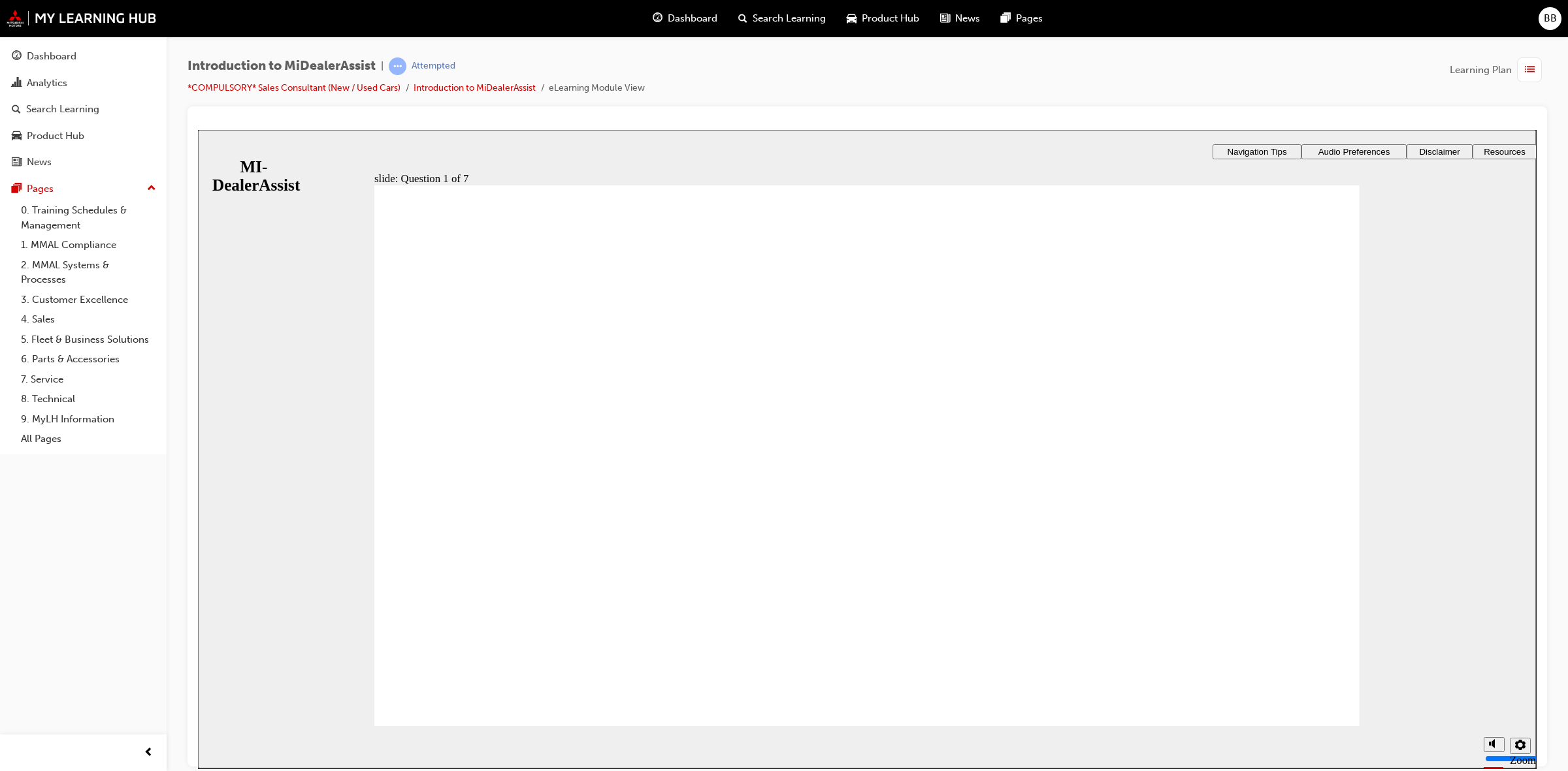
radio input "true"
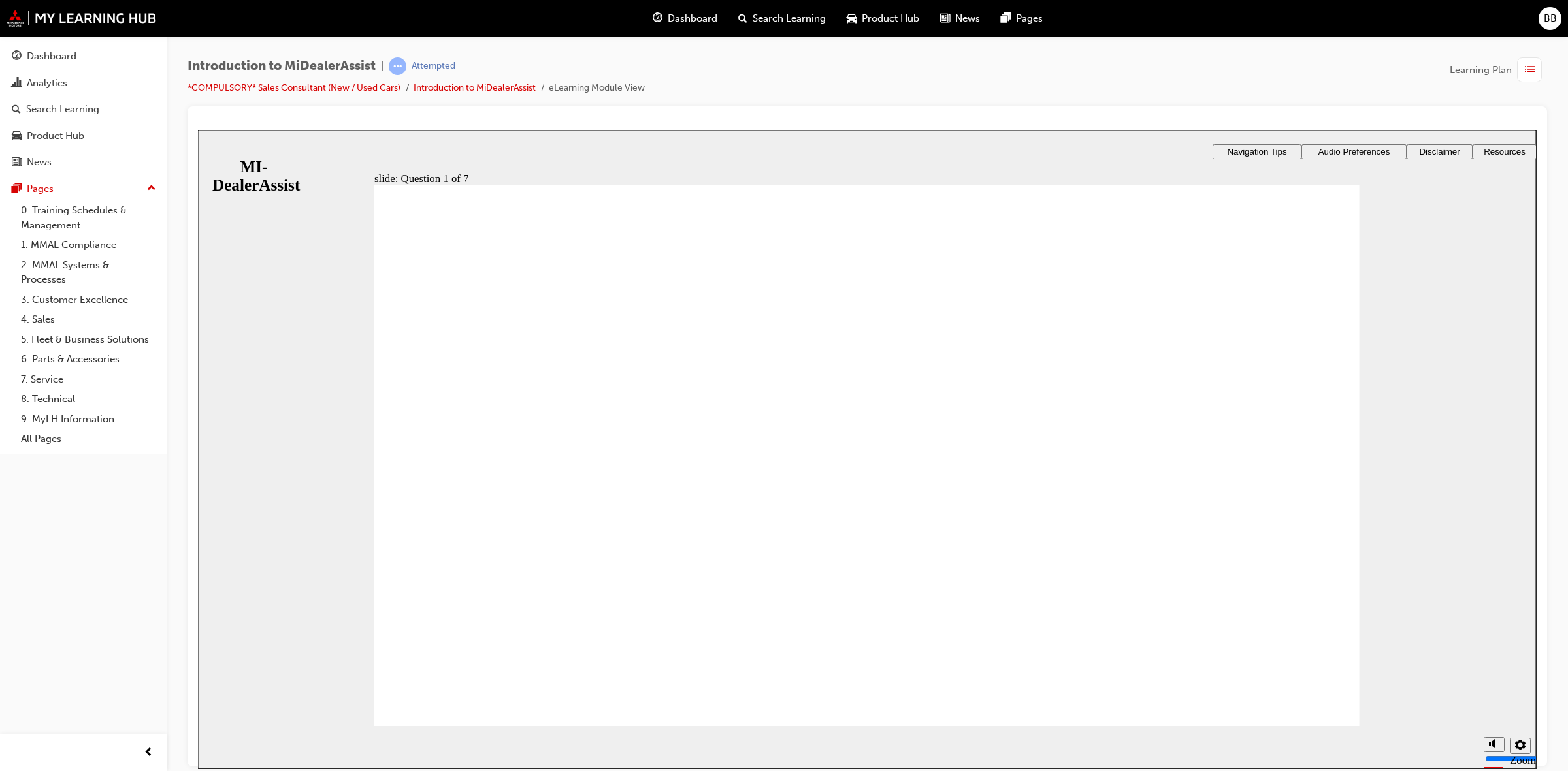
radio input "true"
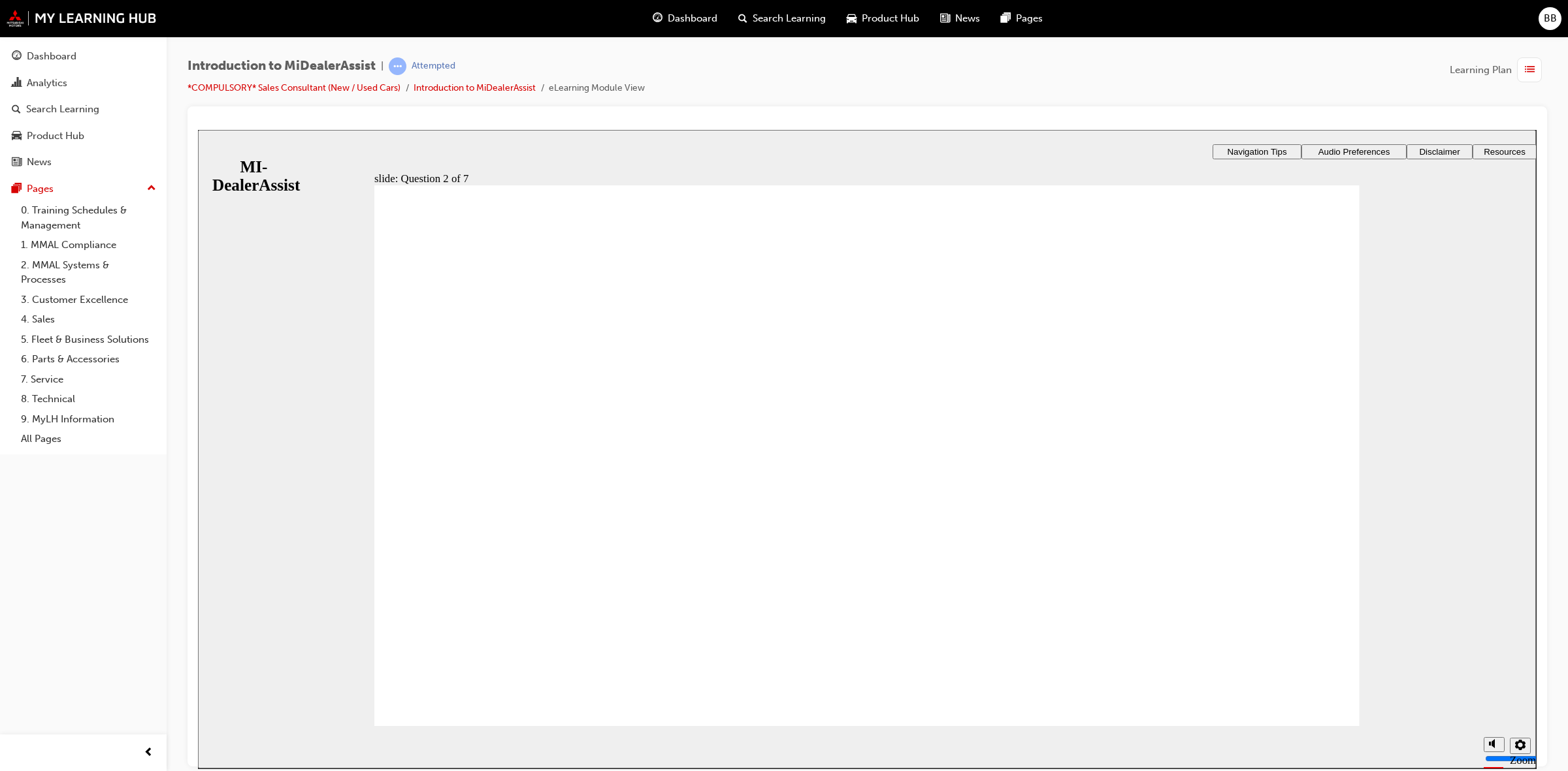
radio input "true"
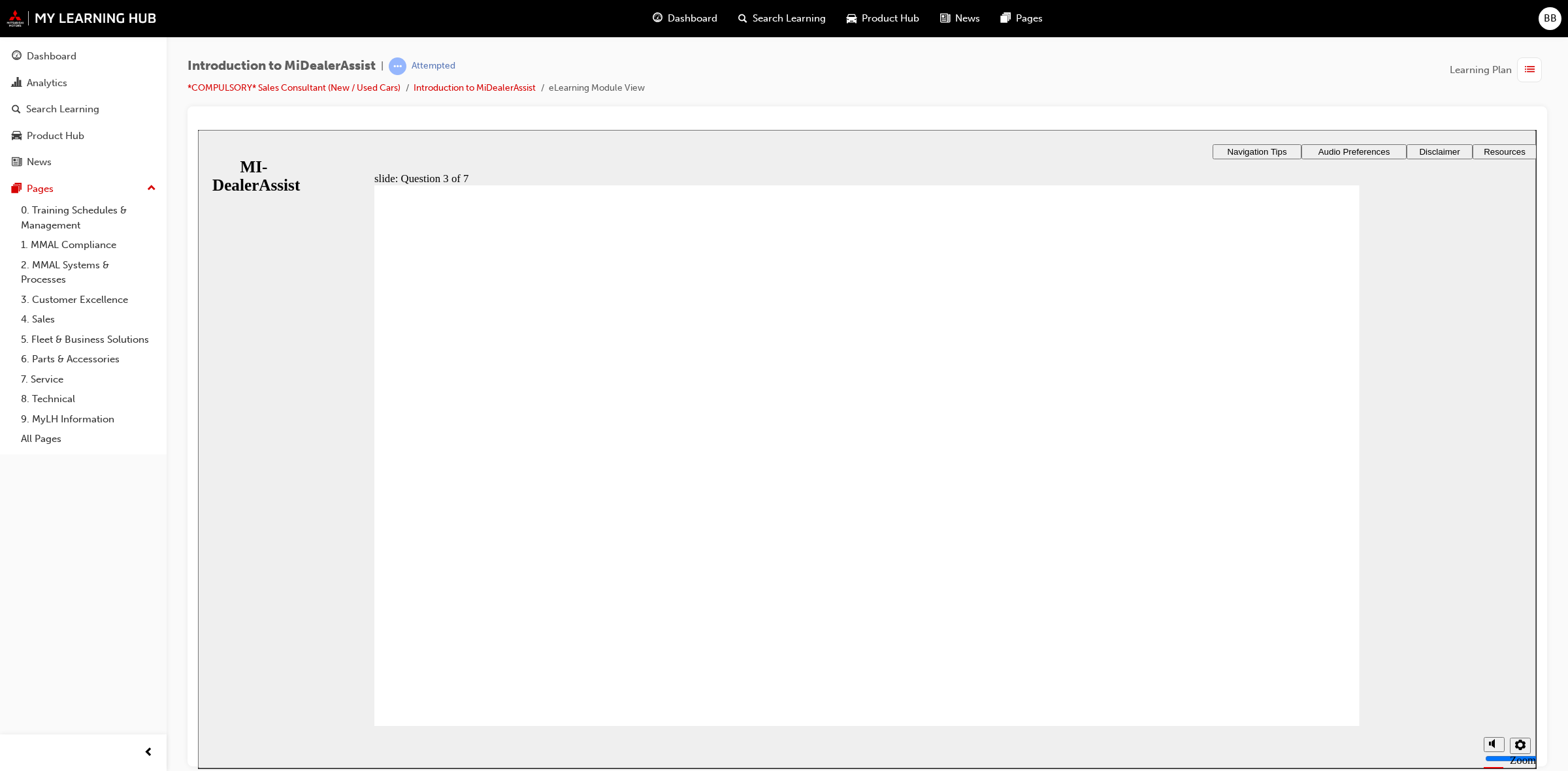
drag, startPoint x: 1209, startPoint y: 695, endPoint x: 1221, endPoint y: 698, distance: 12.4
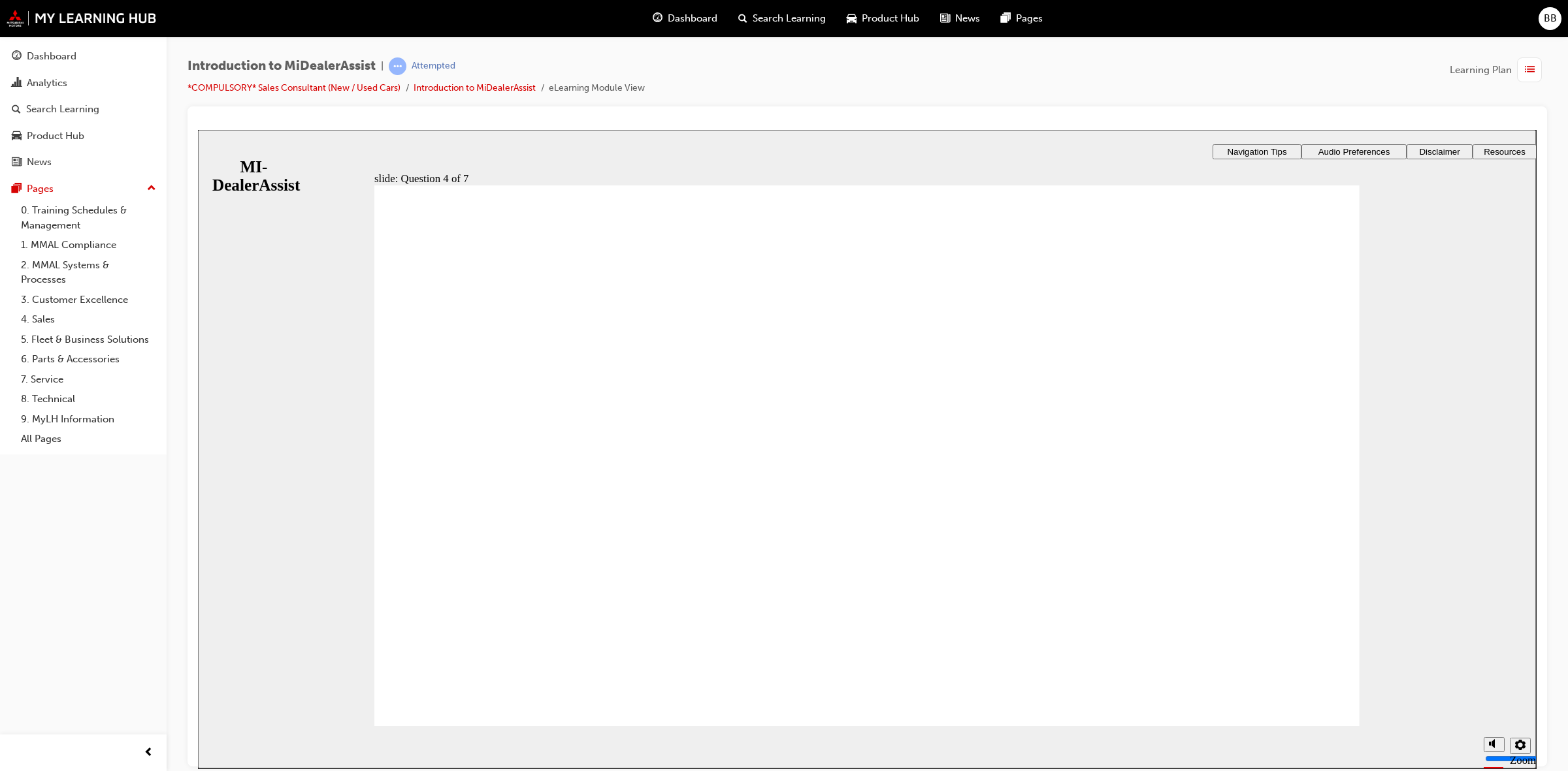
click at [775, 363] on div "slide: Question 4 of 7 Support tab Knowledge Base Notifications Cases Awaiting …" at bounding box center [867, 413] width 1338 height 568
click at [1214, 385] on div "slide: Question 4 of 7 Support tab Knowledge Base Notifications Cases Awaiting …" at bounding box center [867, 413] width 1338 height 568
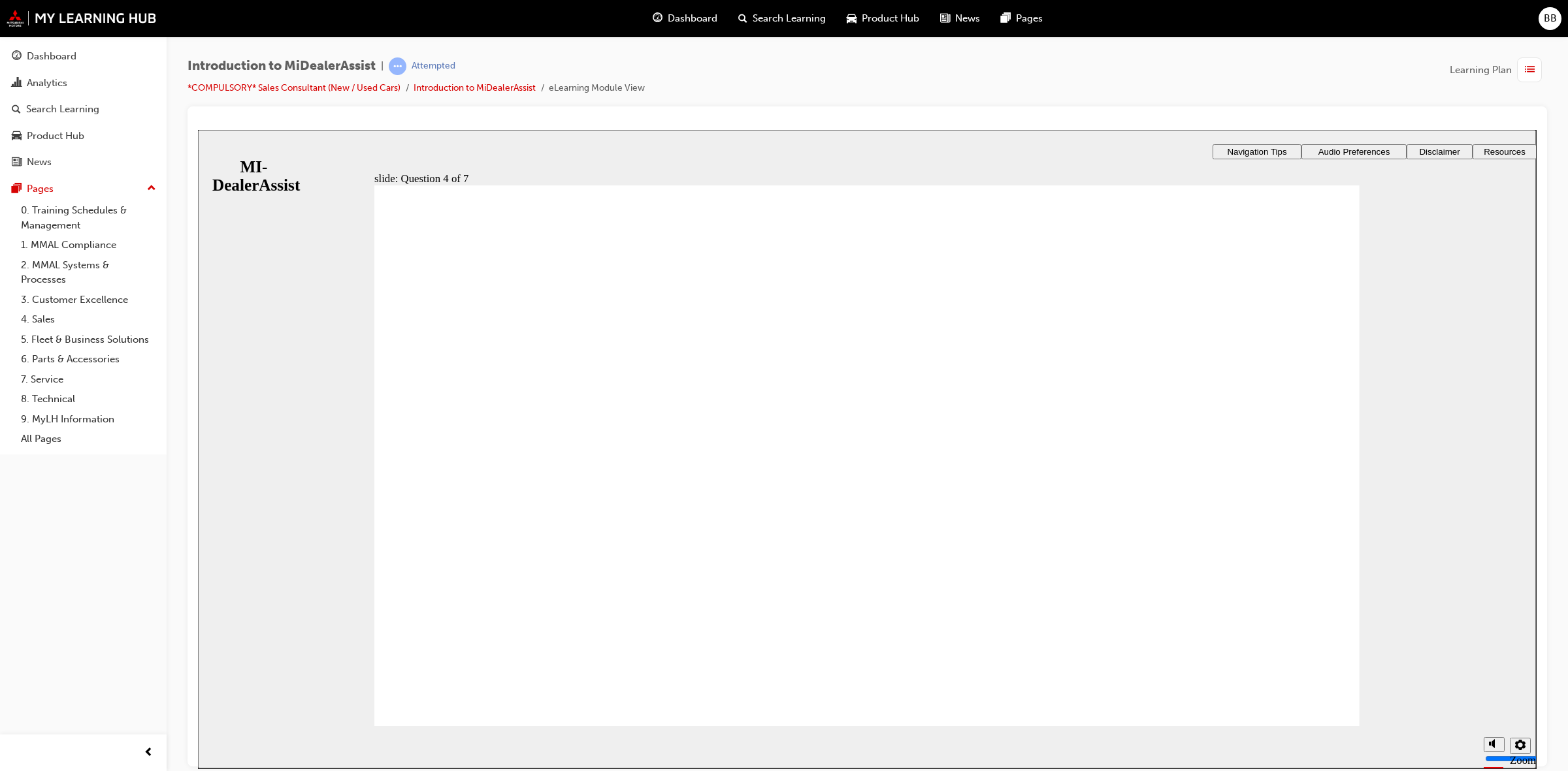
click at [1187, 373] on div "slide: Question 4 of 7 Support tab Knowledge Base Notifications Cases Awaiting …" at bounding box center [867, 413] width 1338 height 568
click at [1199, 383] on div "slide: Question 4 of 7 Support tab Knowledge Base Notifications Cases Awaiting …" at bounding box center [867, 413] width 1338 height 568
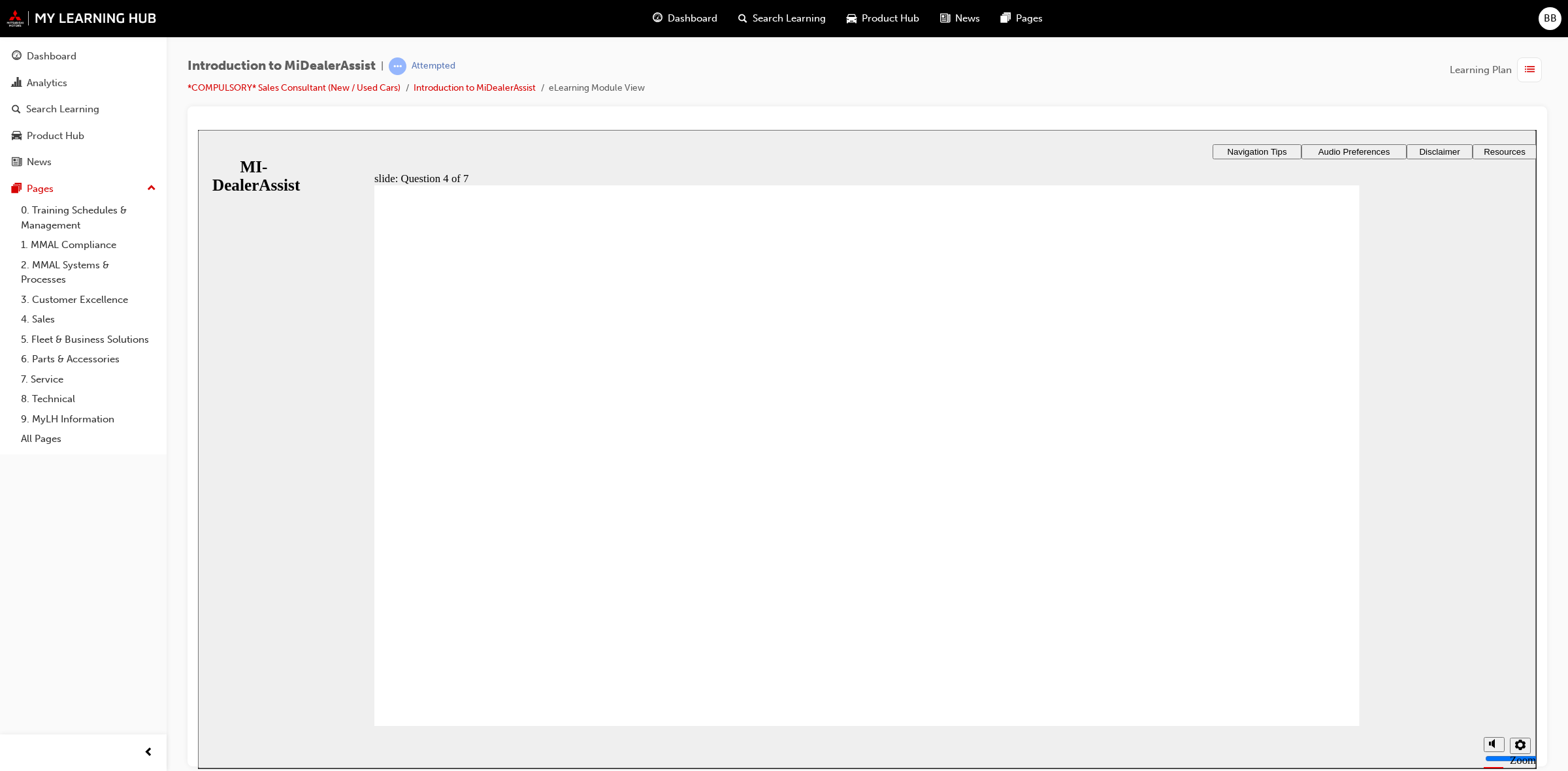
radio input "true"
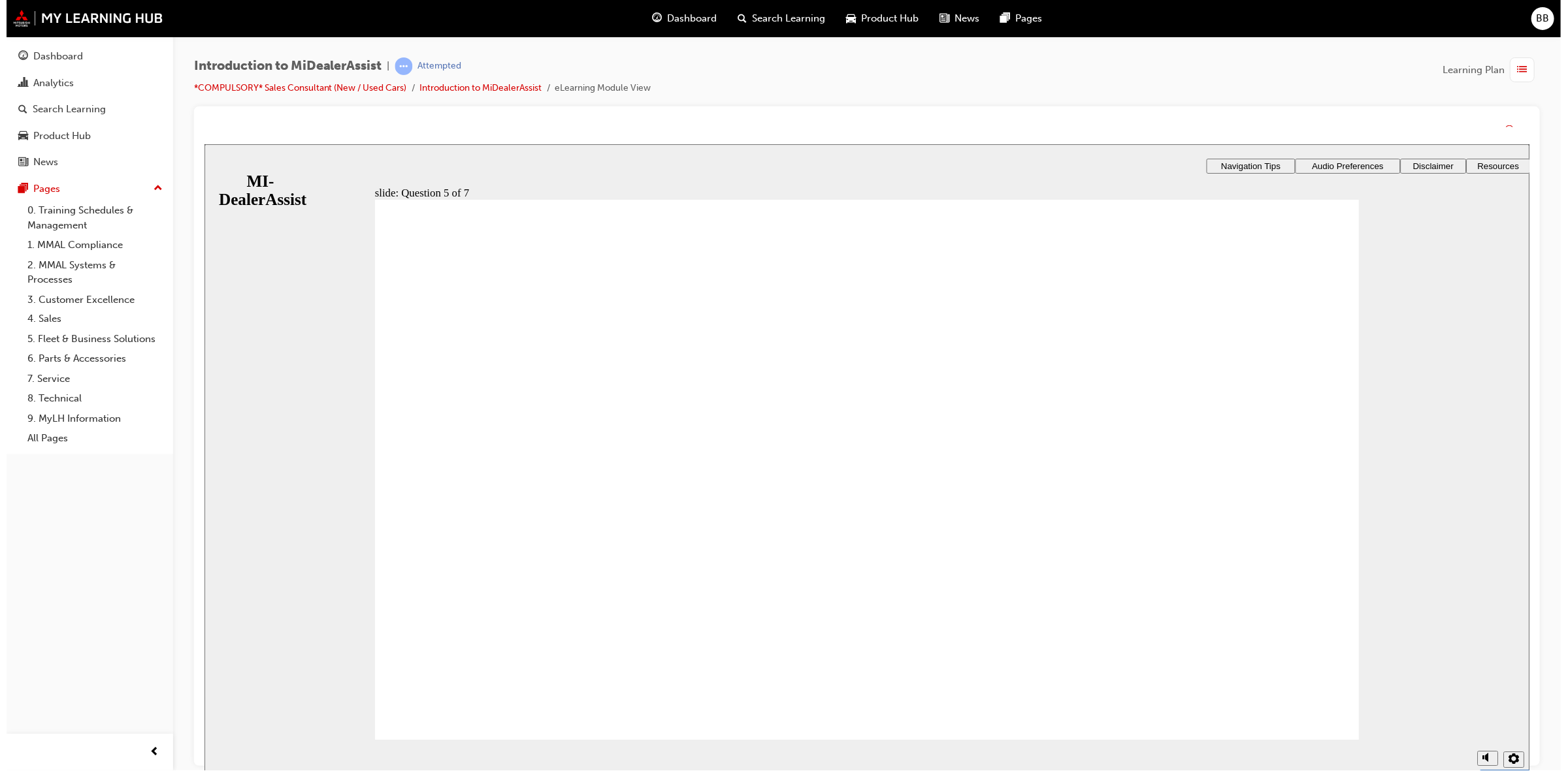
drag, startPoint x: 780, startPoint y: 631, endPoint x: 785, endPoint y: 616, distance: 15.8
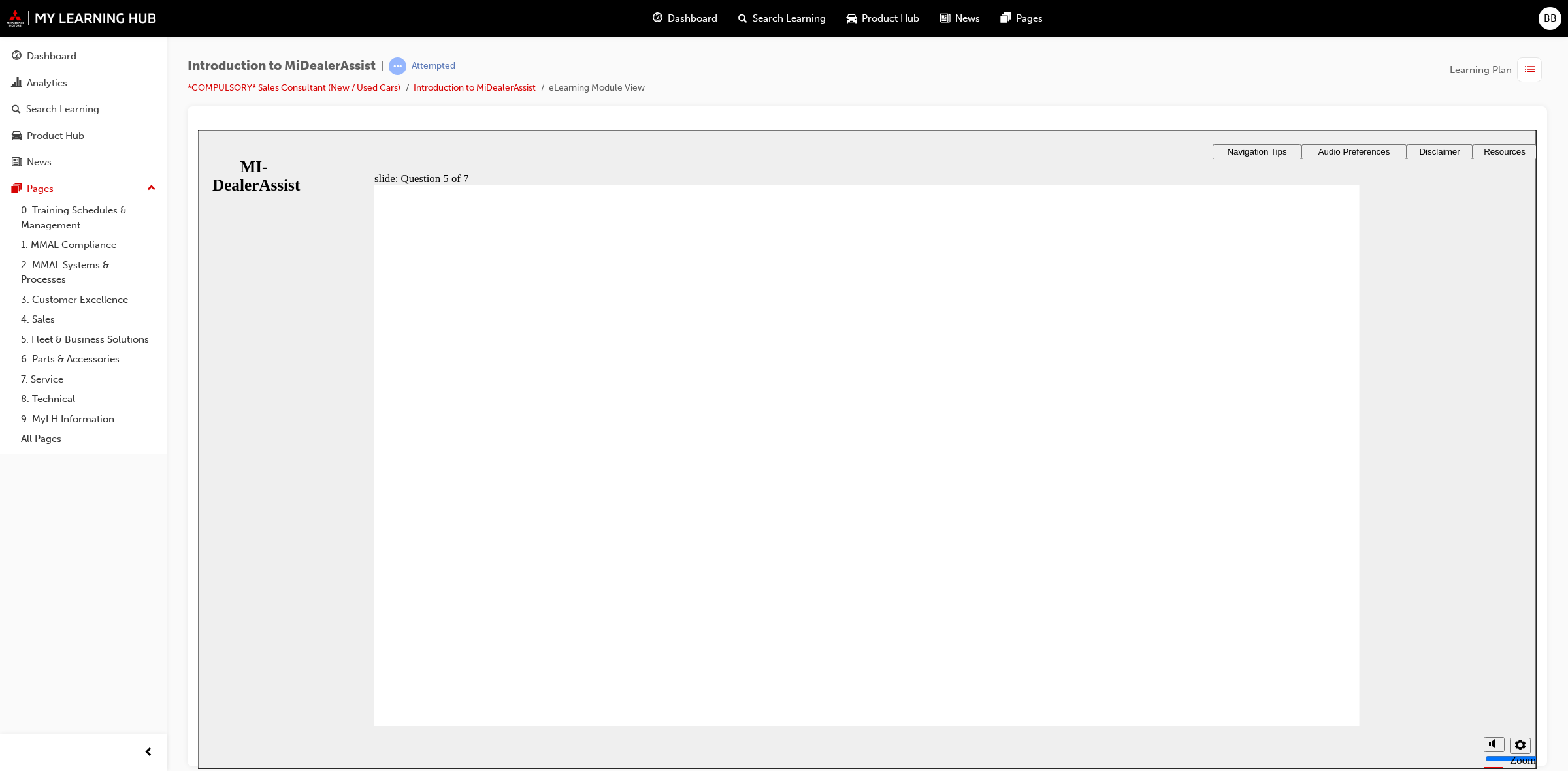
drag, startPoint x: 1340, startPoint y: 704, endPoint x: 1310, endPoint y: 705, distance: 30.0
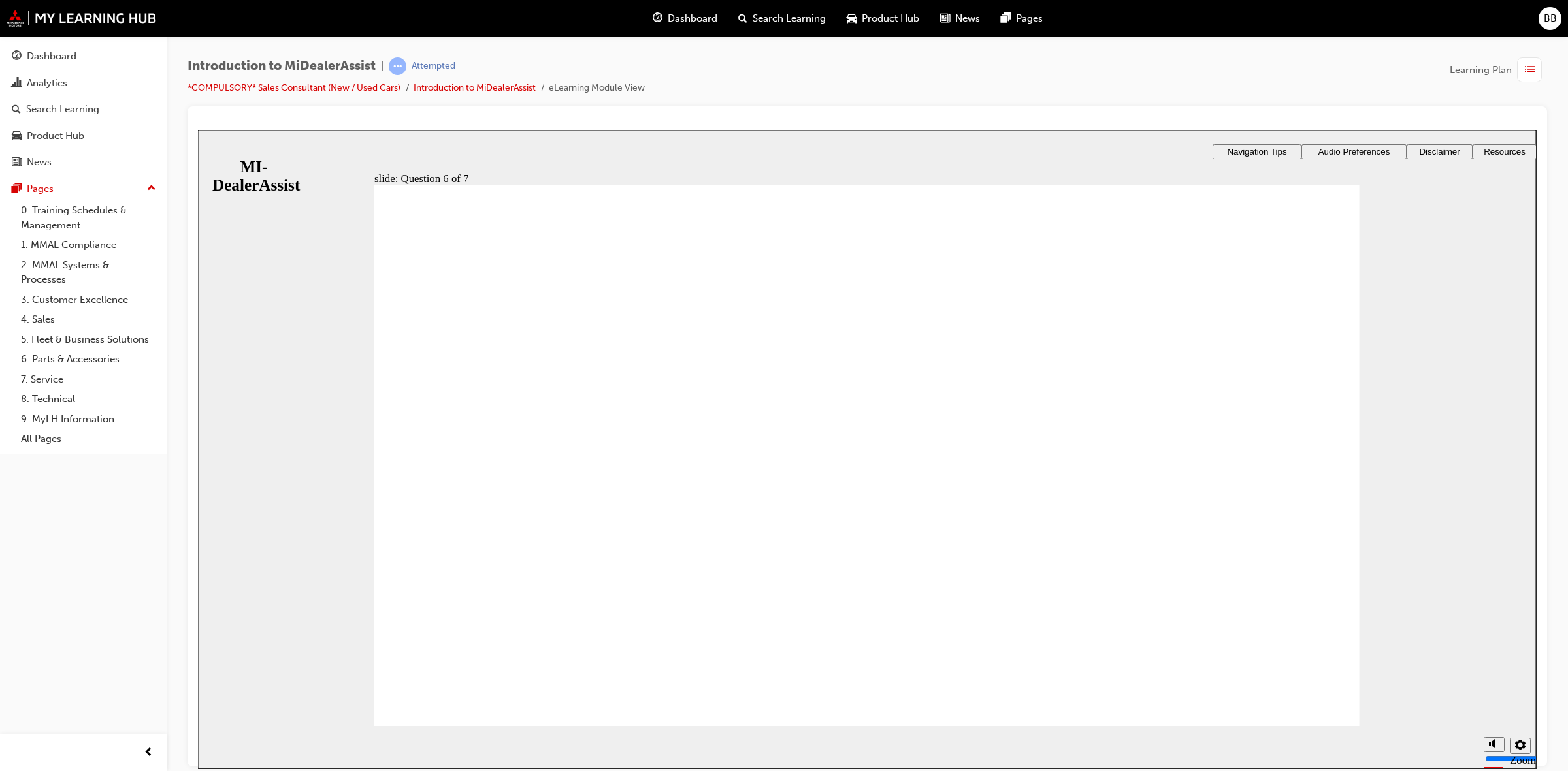
checkbox input "true"
drag, startPoint x: 435, startPoint y: 555, endPoint x: 697, endPoint y: 555, distance: 262.0
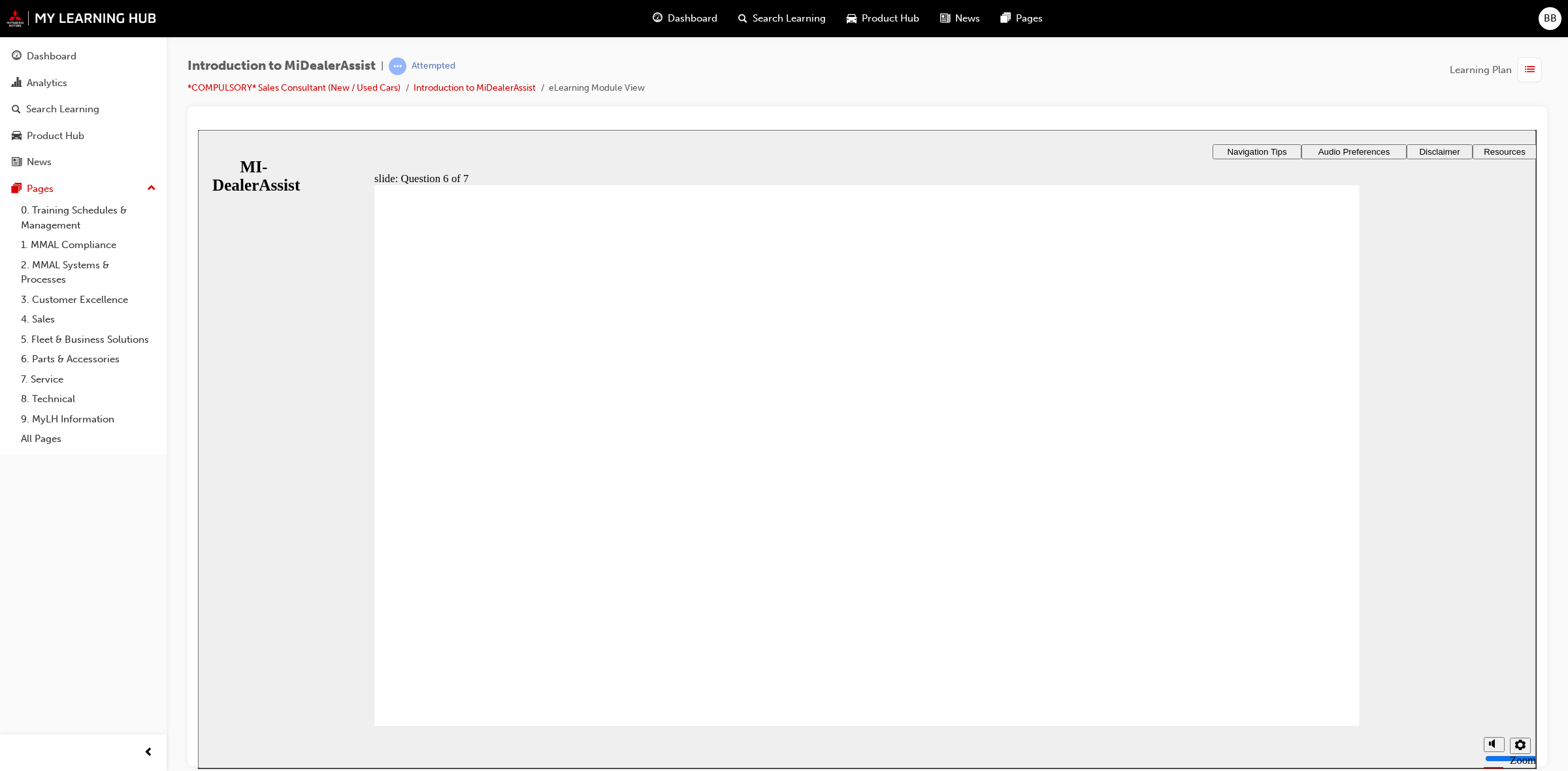
radio input "true"
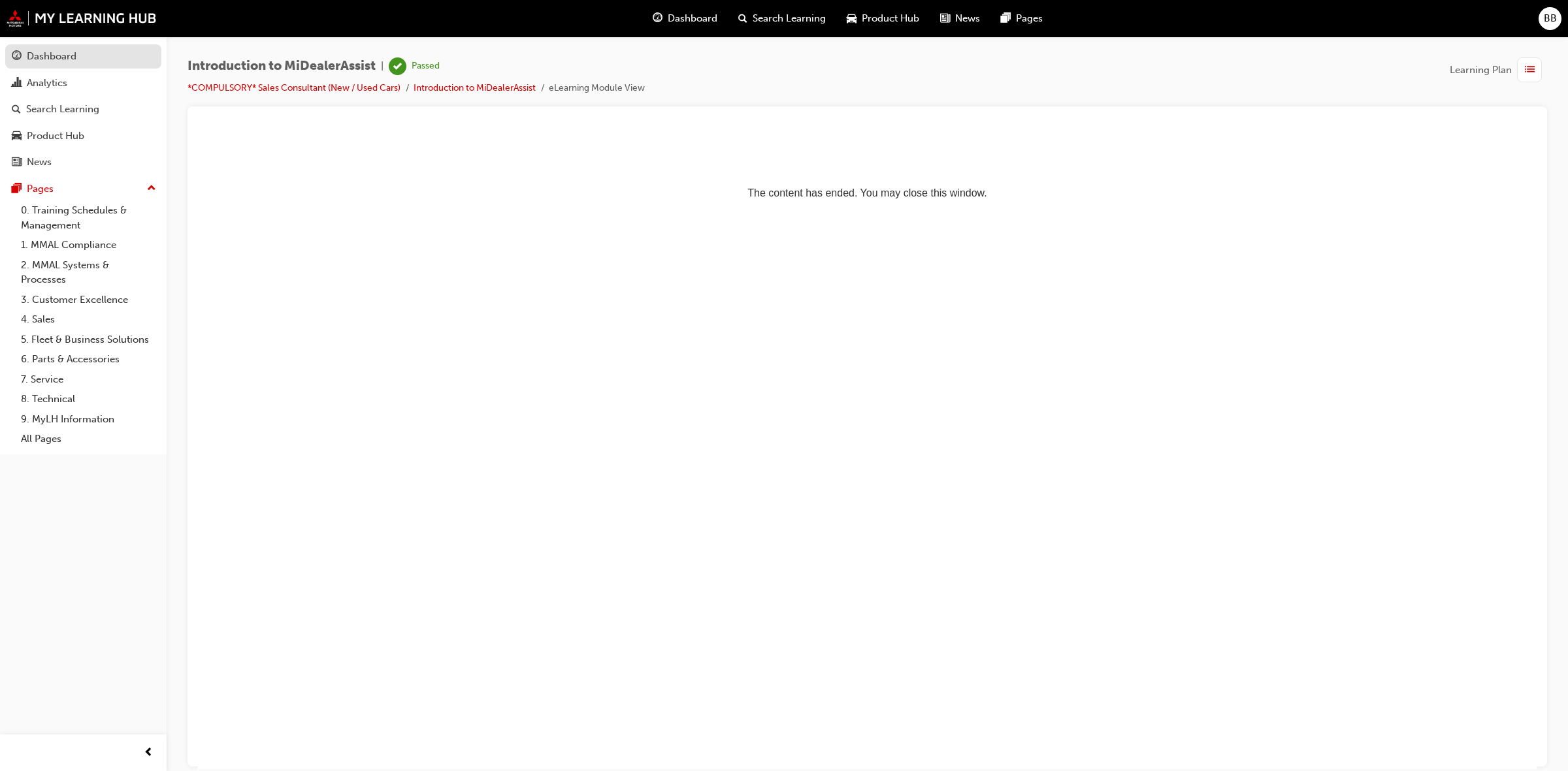
click at [89, 56] on div "Dashboard" at bounding box center [83, 57] width 143 height 17
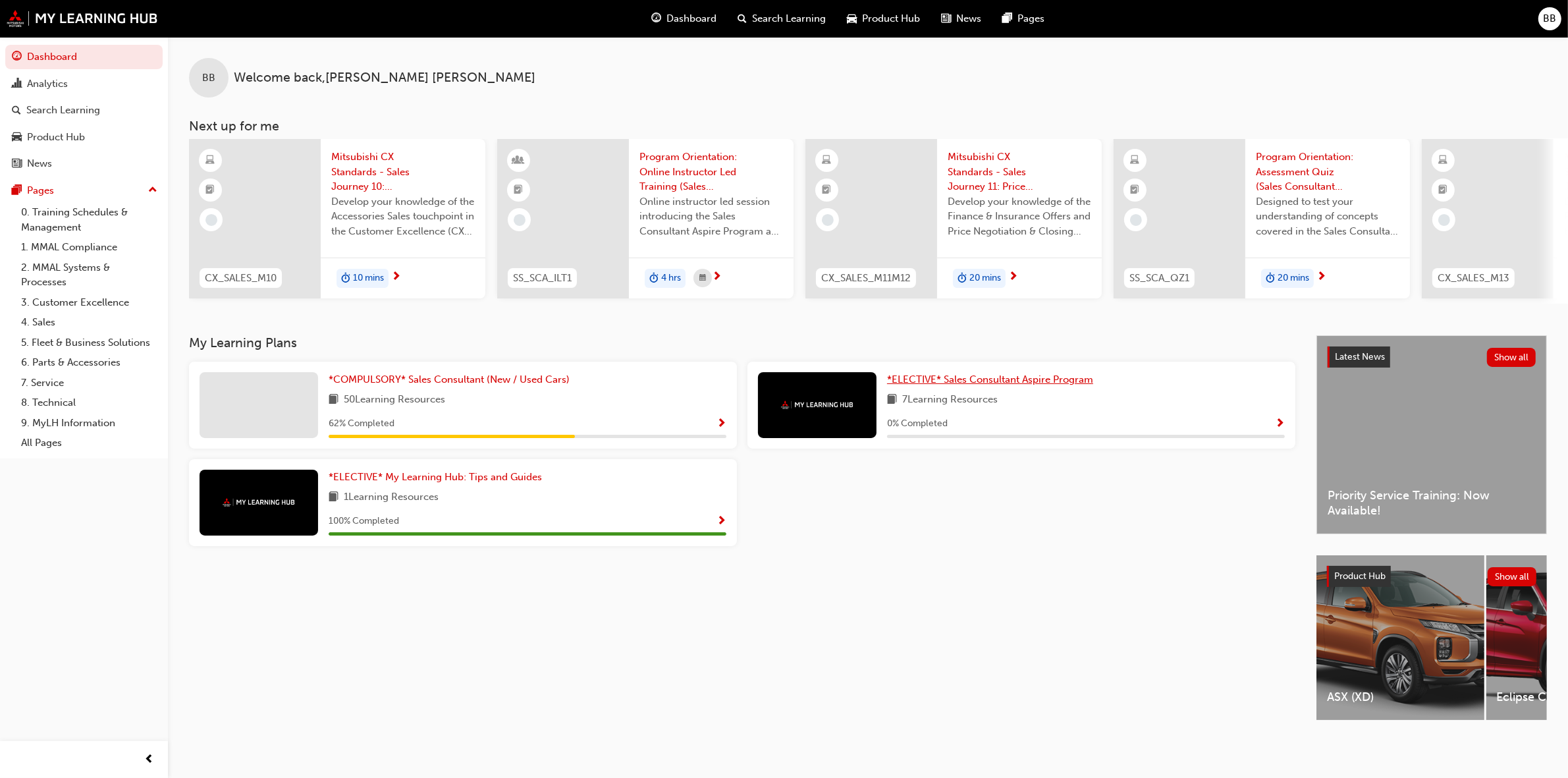
click at [985, 381] on span "*ELECTIVE* Sales Consultant Aspire Program" at bounding box center [990, 380] width 206 height 12
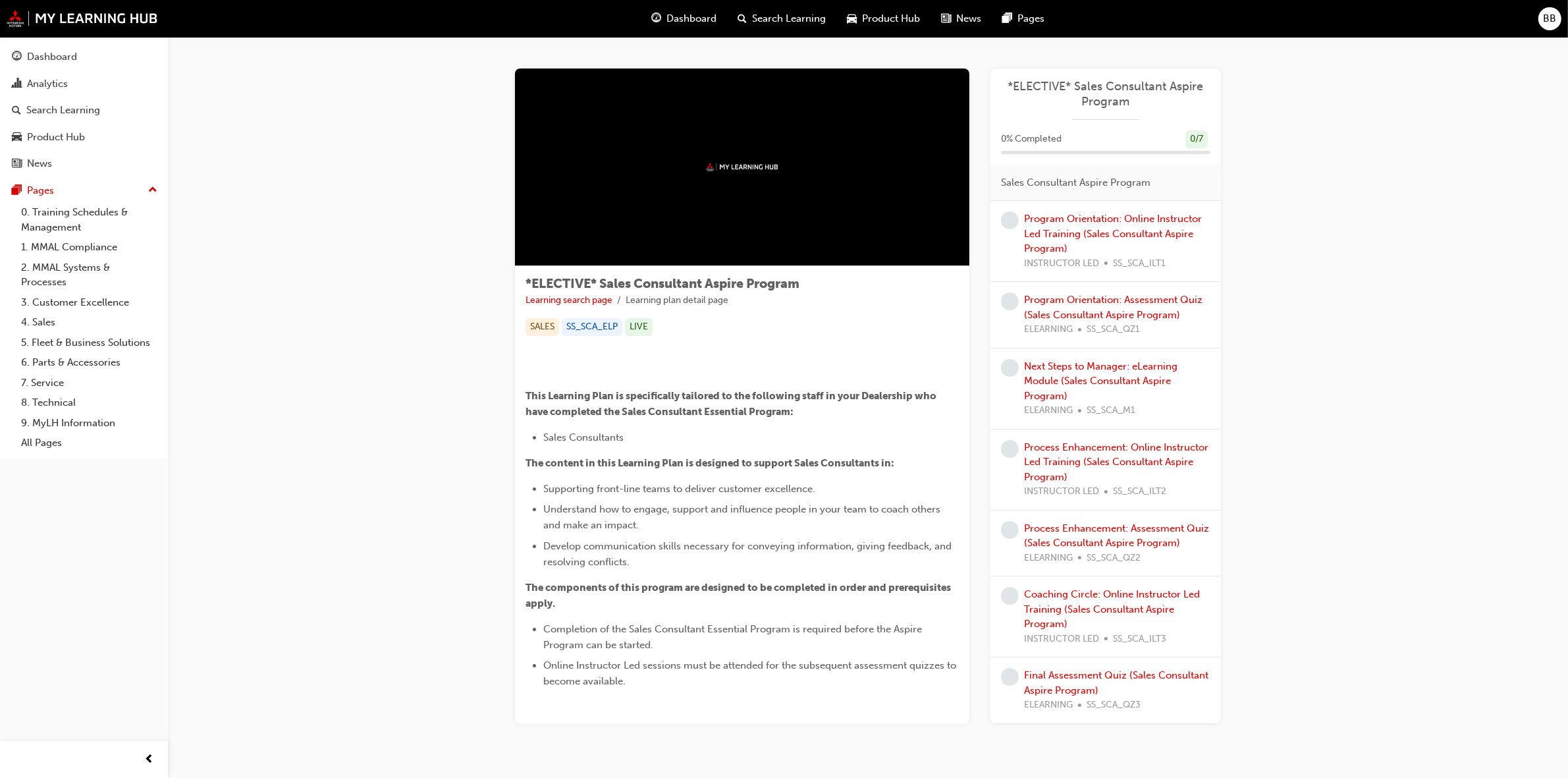
click at [1088, 242] on div "Program Orientation: Online Instructor Led Training (Sales Consultant Aspire Pr…" at bounding box center [1117, 241] width 187 height 59
click at [1098, 219] on link "Program Orientation: Online Instructor Led Training (Sales Consultant Aspire Pr…" at bounding box center [1112, 234] width 178 height 42
